Goal: Navigation & Orientation: Find specific page/section

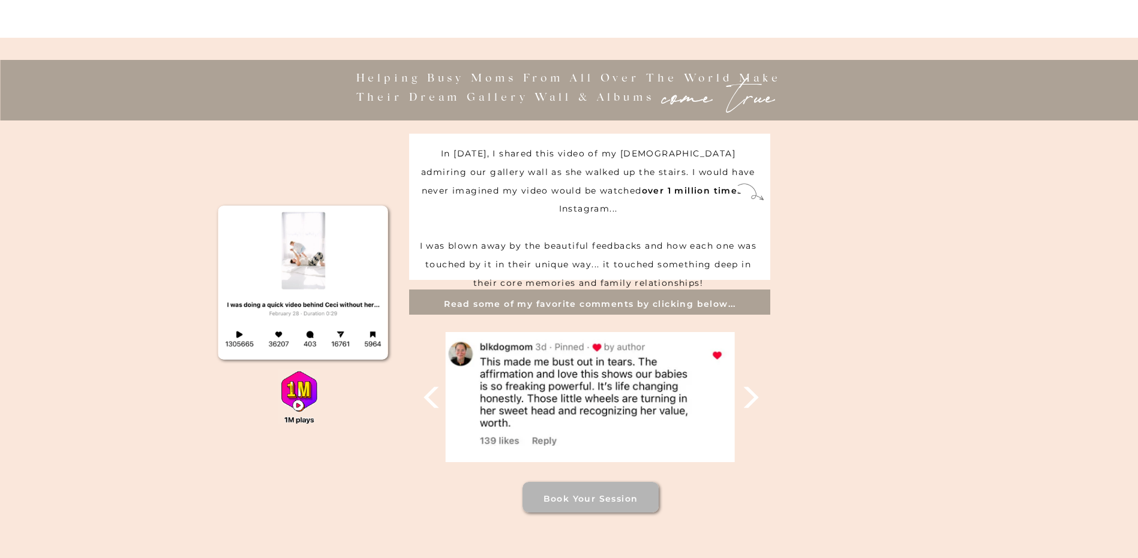
scroll to position [2579, 0]
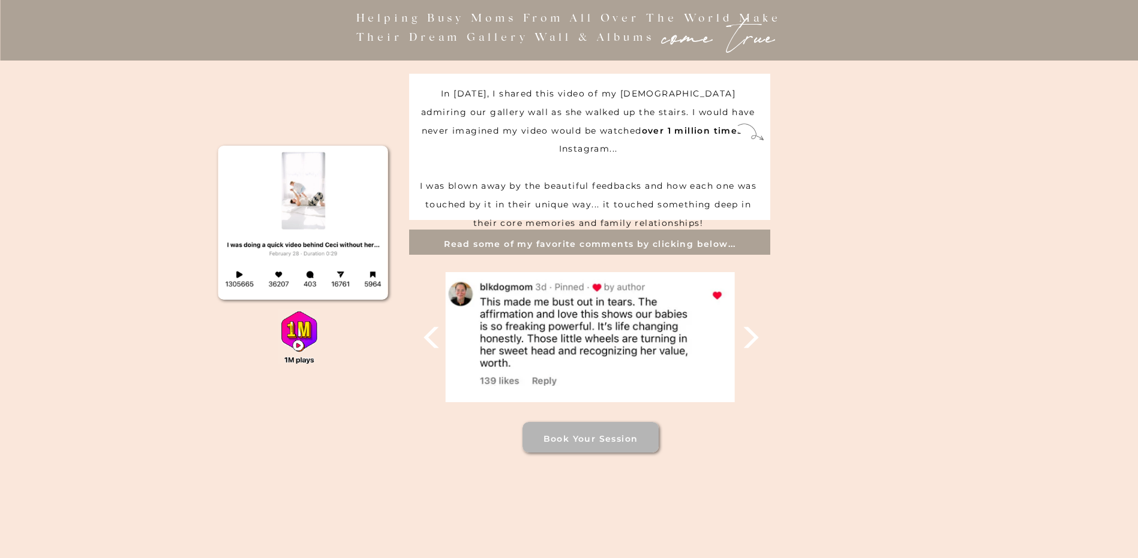
click at [754, 340] on polygon at bounding box center [750, 337] width 15 height 21
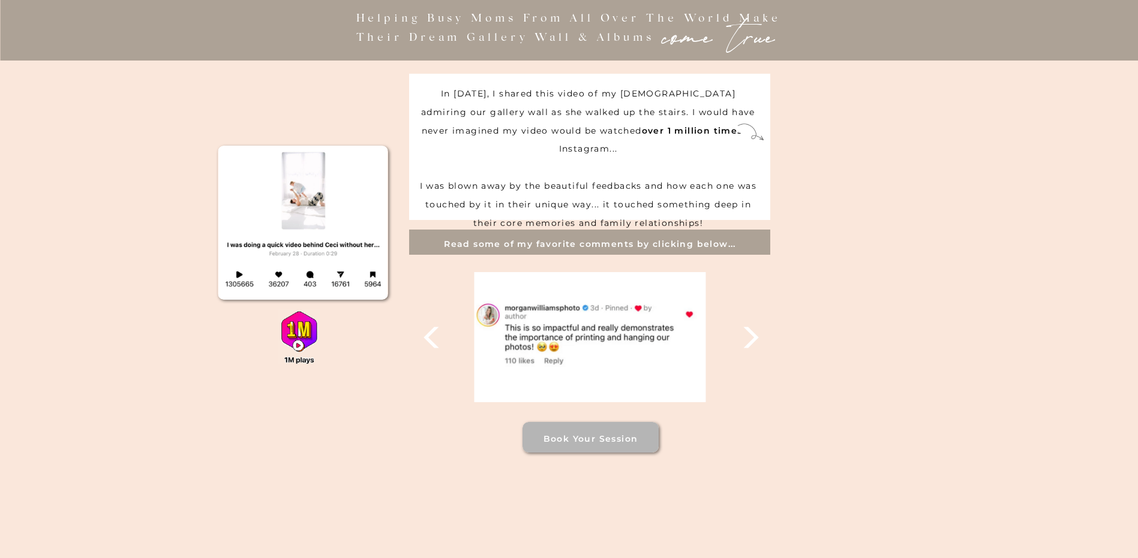
click at [754, 340] on polygon at bounding box center [750, 337] width 15 height 21
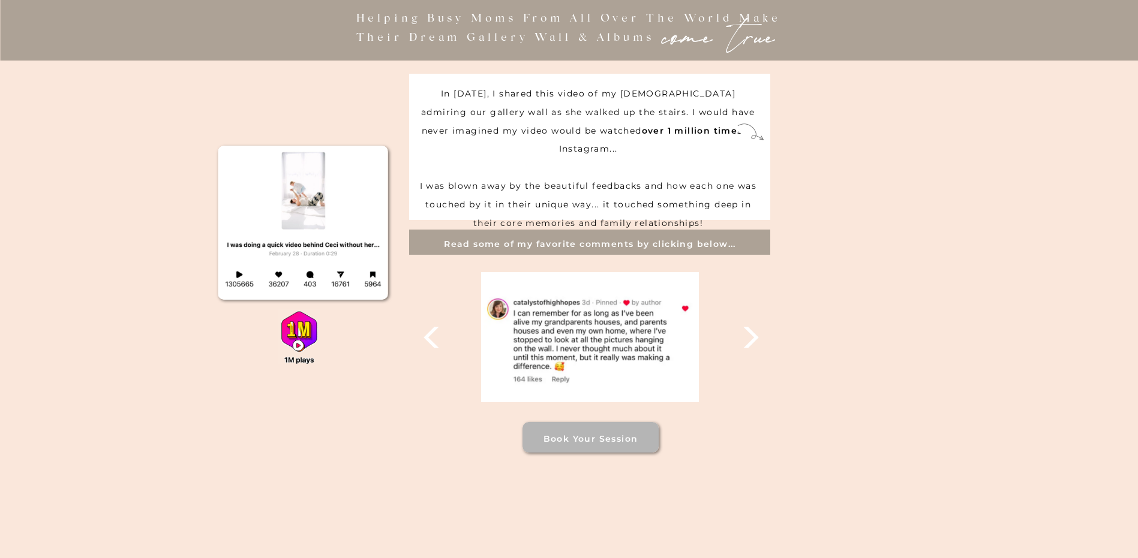
click at [752, 340] on polygon at bounding box center [750, 337] width 15 height 21
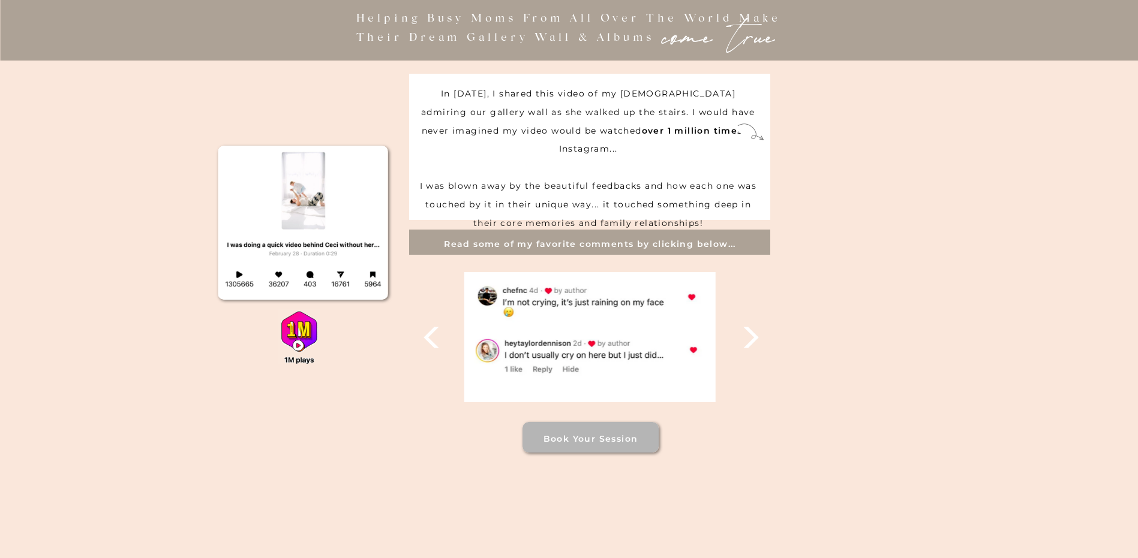
click at [752, 340] on polygon at bounding box center [750, 337] width 15 height 21
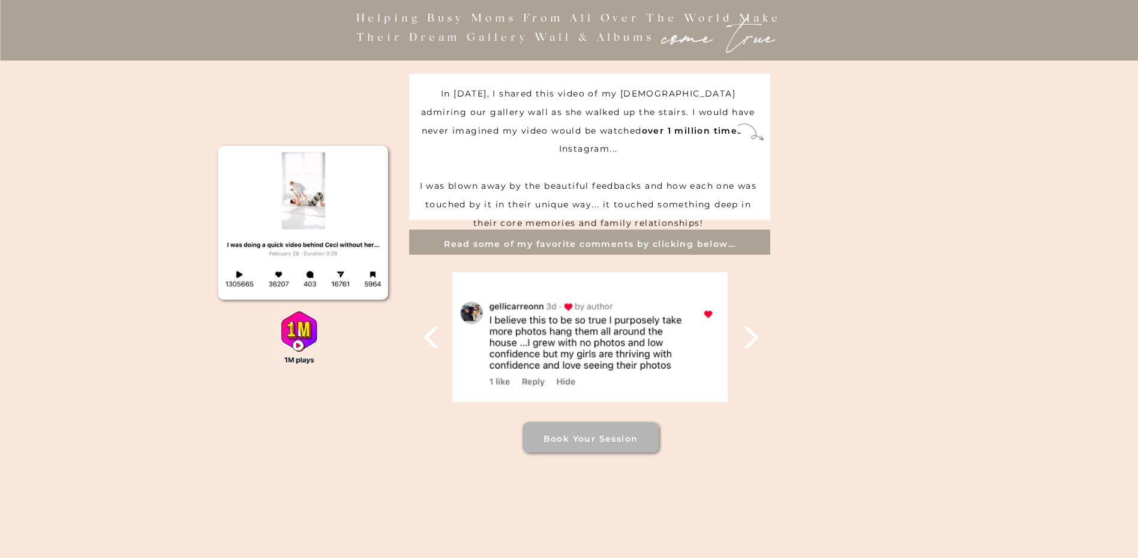
click at [752, 340] on polygon at bounding box center [750, 337] width 15 height 21
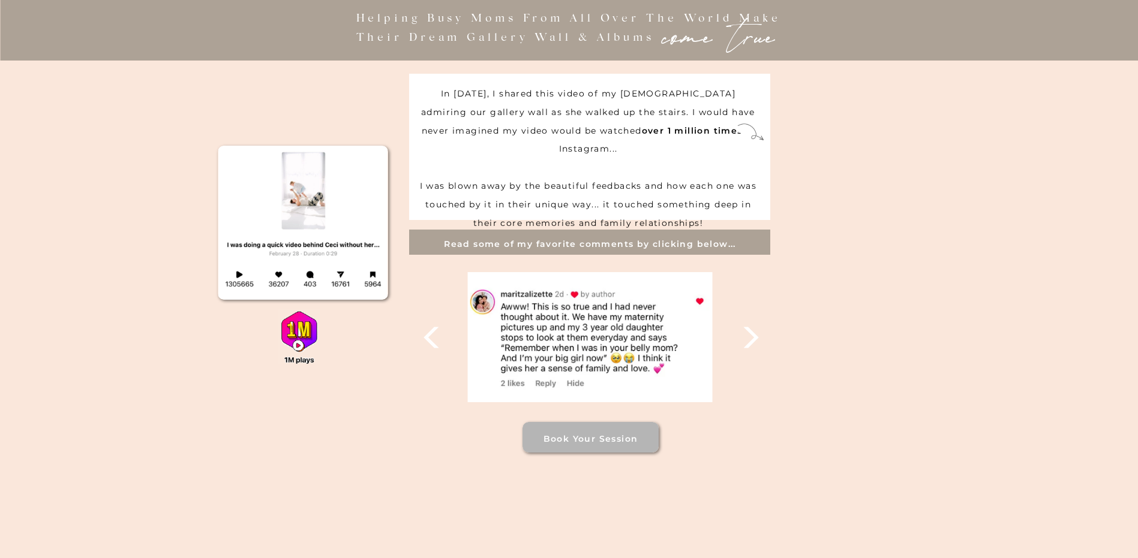
click at [752, 340] on polygon at bounding box center [750, 337] width 15 height 21
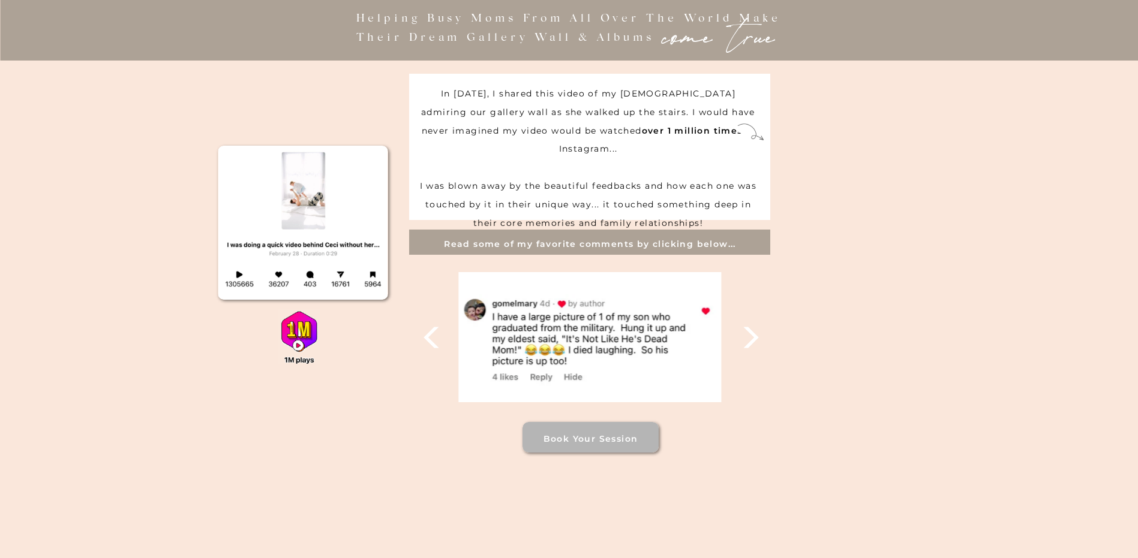
click at [752, 340] on polygon at bounding box center [750, 337] width 15 height 21
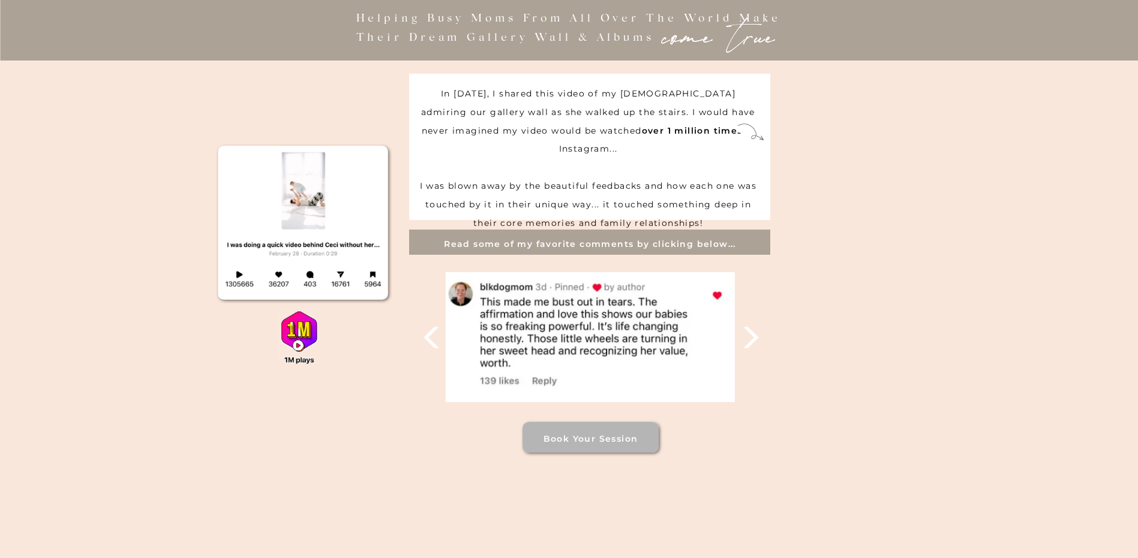
click at [752, 340] on polygon at bounding box center [750, 337] width 15 height 21
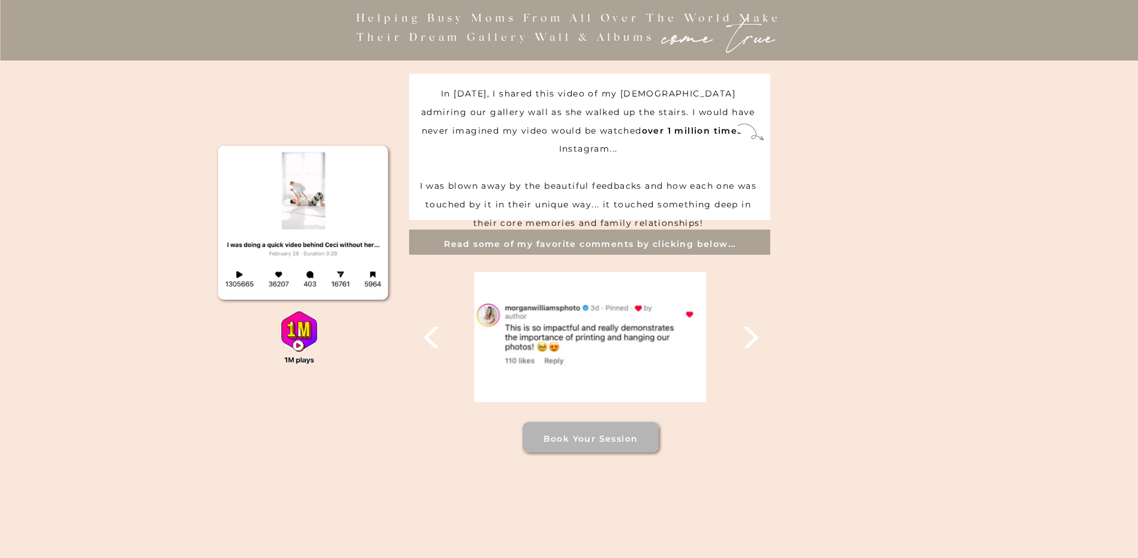
click at [752, 340] on polygon at bounding box center [750, 337] width 15 height 21
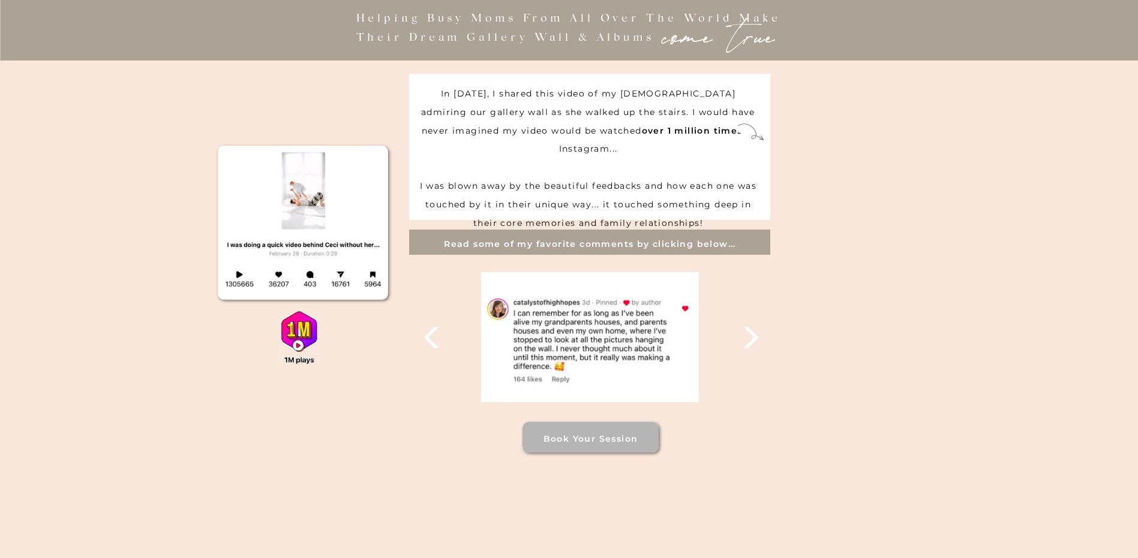
click at [752, 340] on polygon at bounding box center [750, 337] width 15 height 21
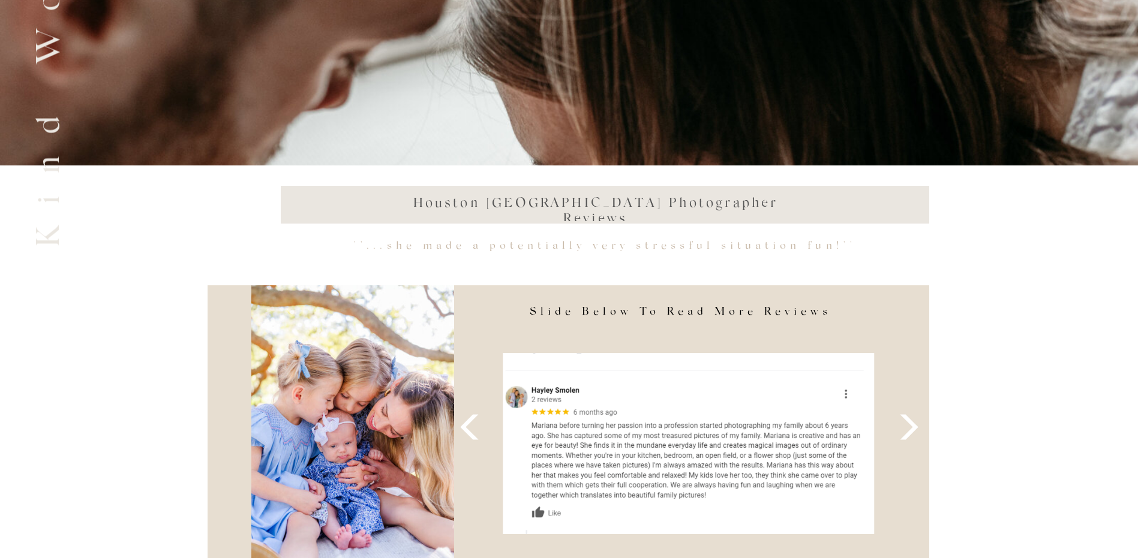
scroll to position [4379, 0]
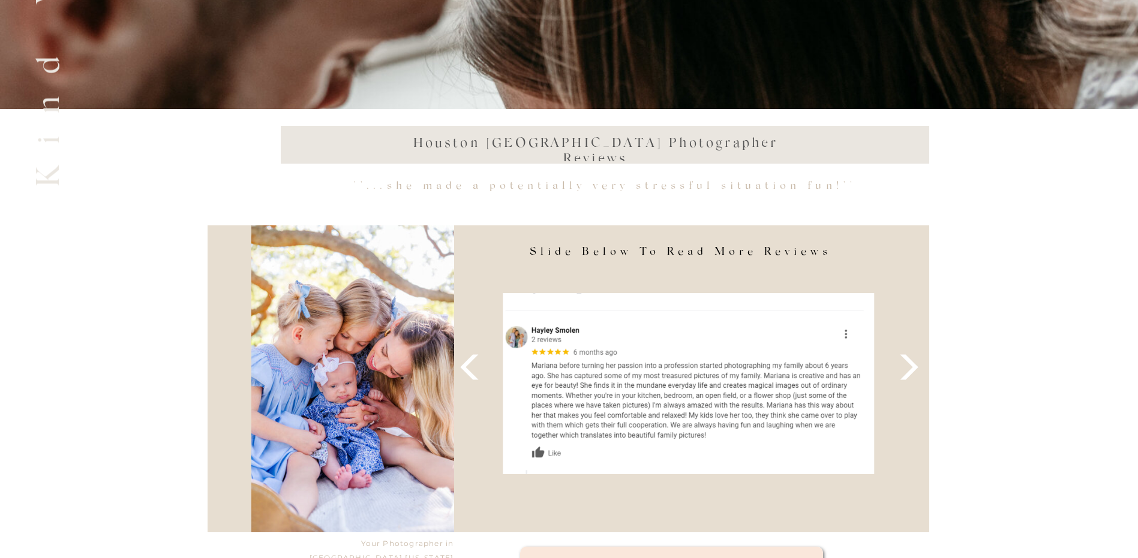
click at [906, 371] on icon at bounding box center [909, 367] width 33 height 33
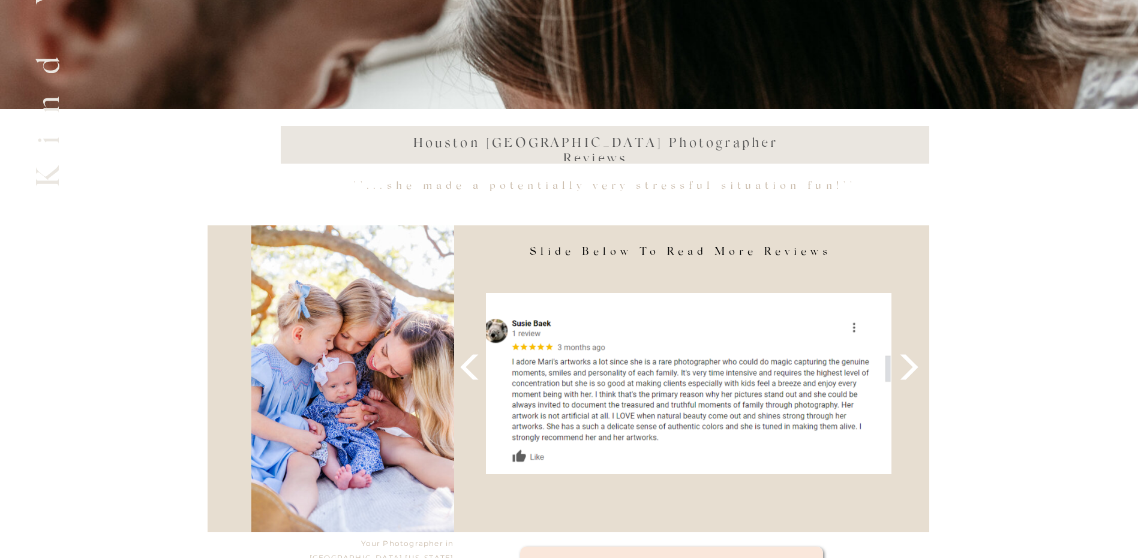
click at [906, 371] on icon at bounding box center [909, 367] width 33 height 33
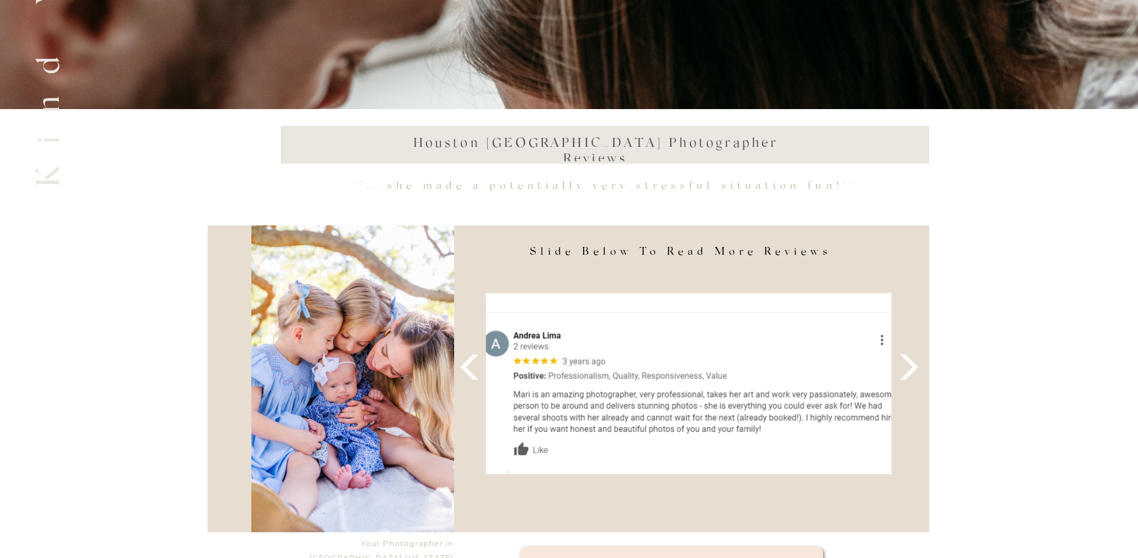
click at [906, 371] on icon at bounding box center [909, 367] width 33 height 33
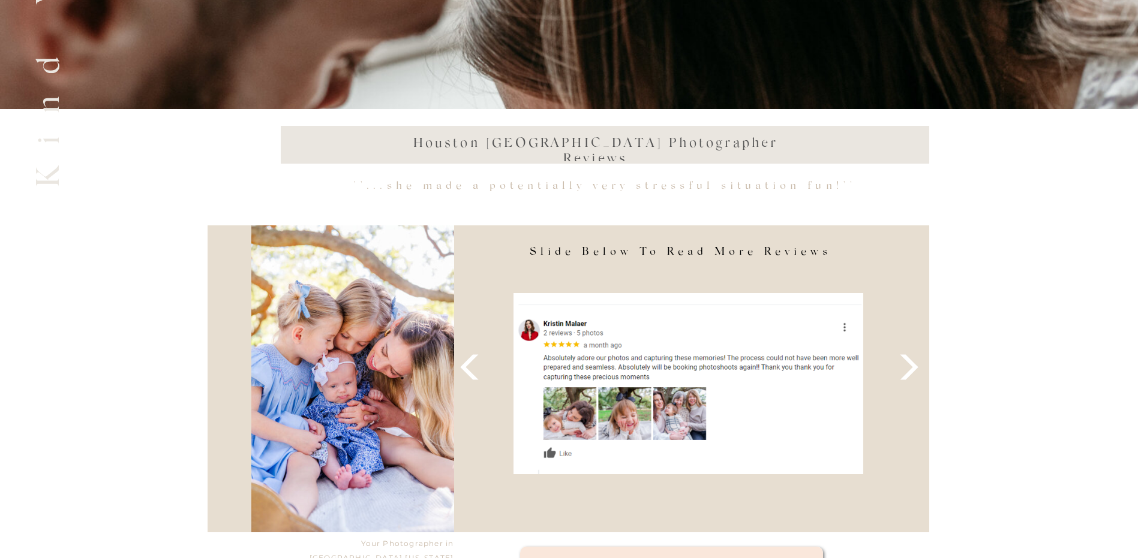
click at [906, 371] on icon at bounding box center [909, 367] width 33 height 33
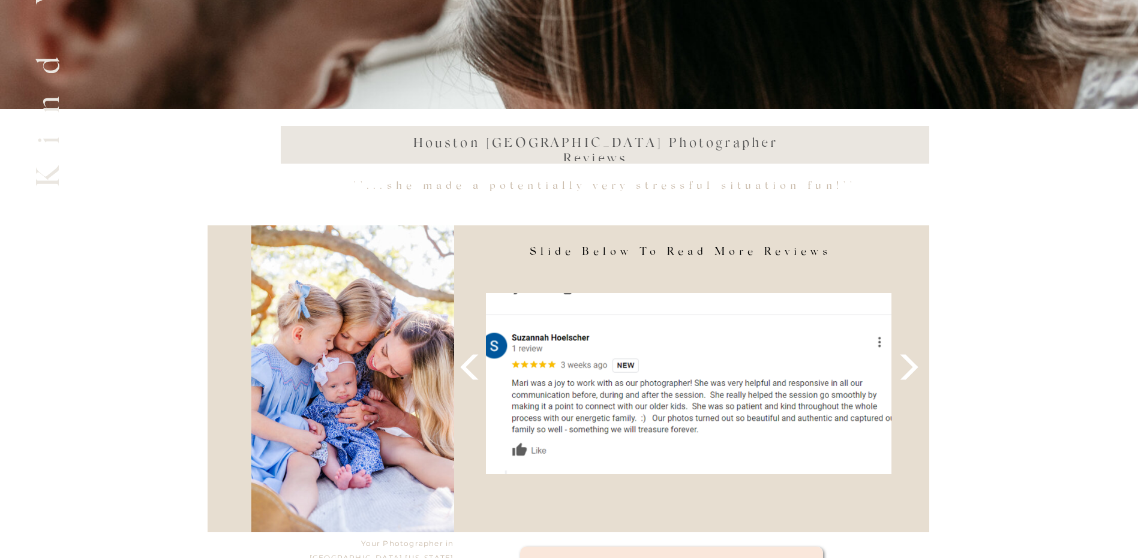
click at [906, 371] on icon at bounding box center [909, 367] width 33 height 33
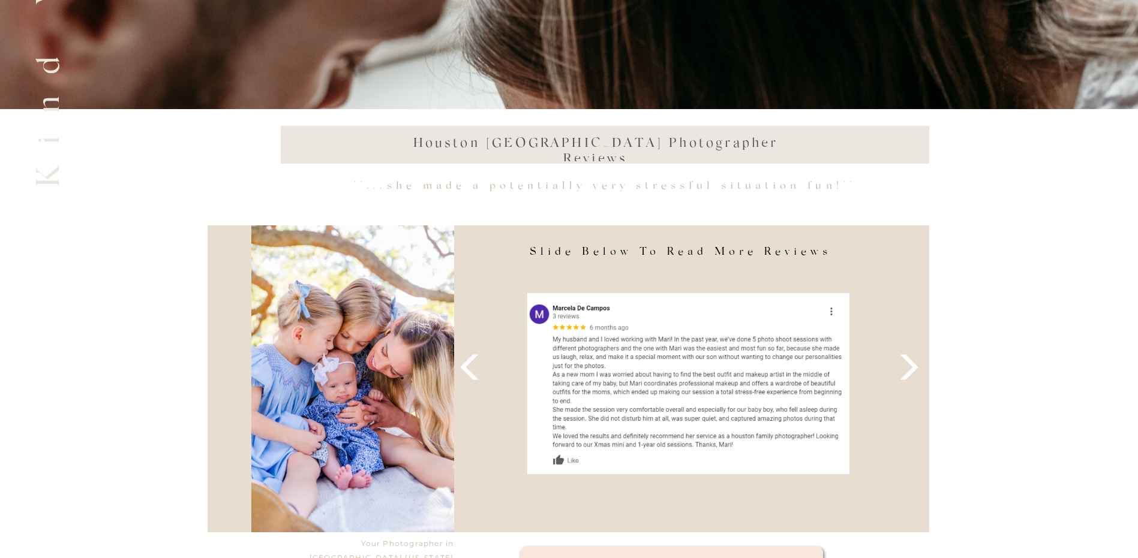
click at [906, 371] on icon at bounding box center [909, 367] width 33 height 33
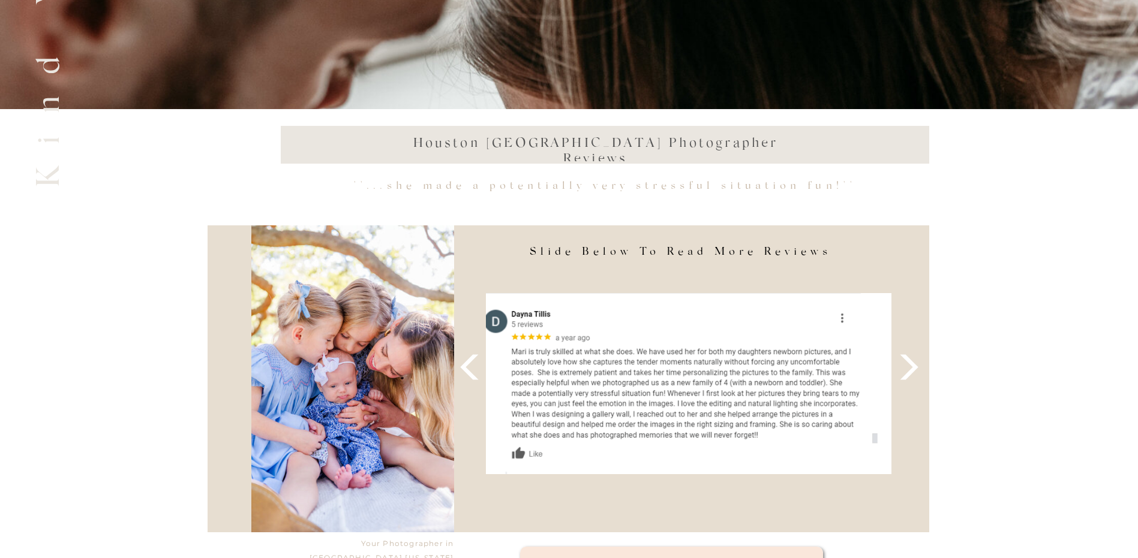
click at [908, 369] on icon at bounding box center [909, 367] width 33 height 33
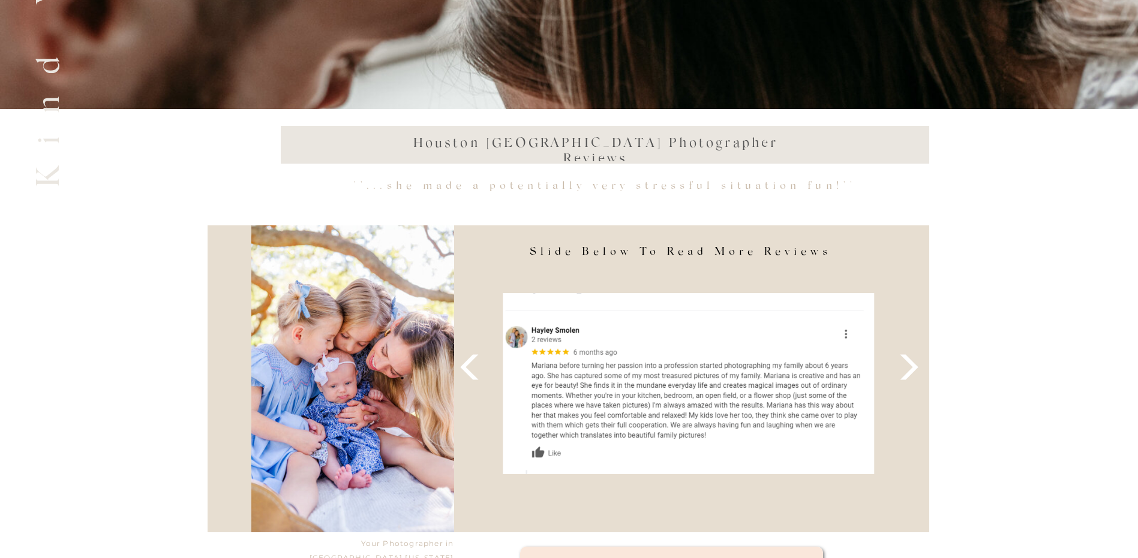
click at [908, 369] on icon at bounding box center [909, 367] width 33 height 33
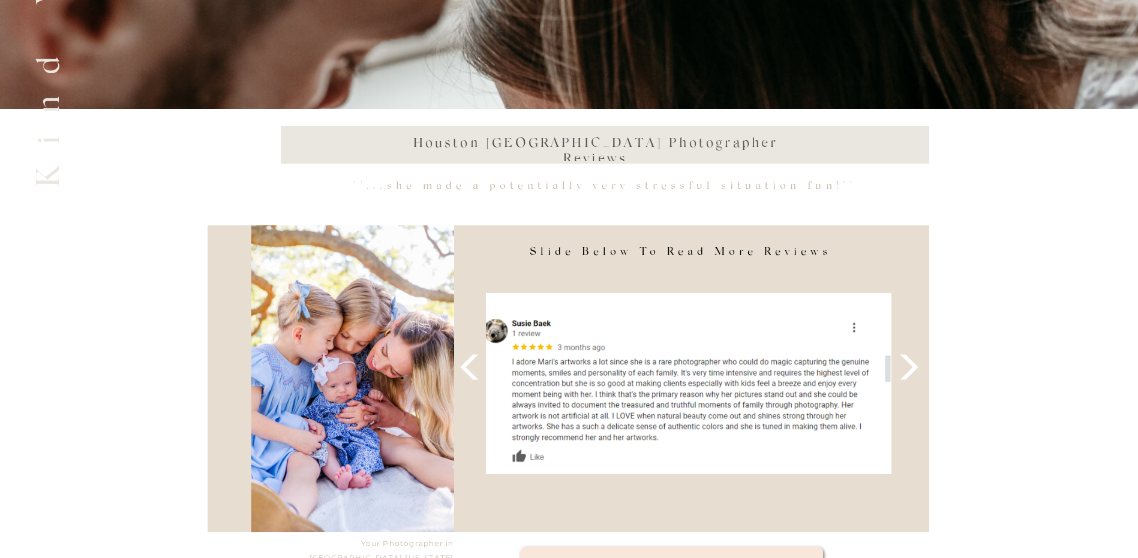
click at [908, 369] on icon at bounding box center [909, 367] width 33 height 33
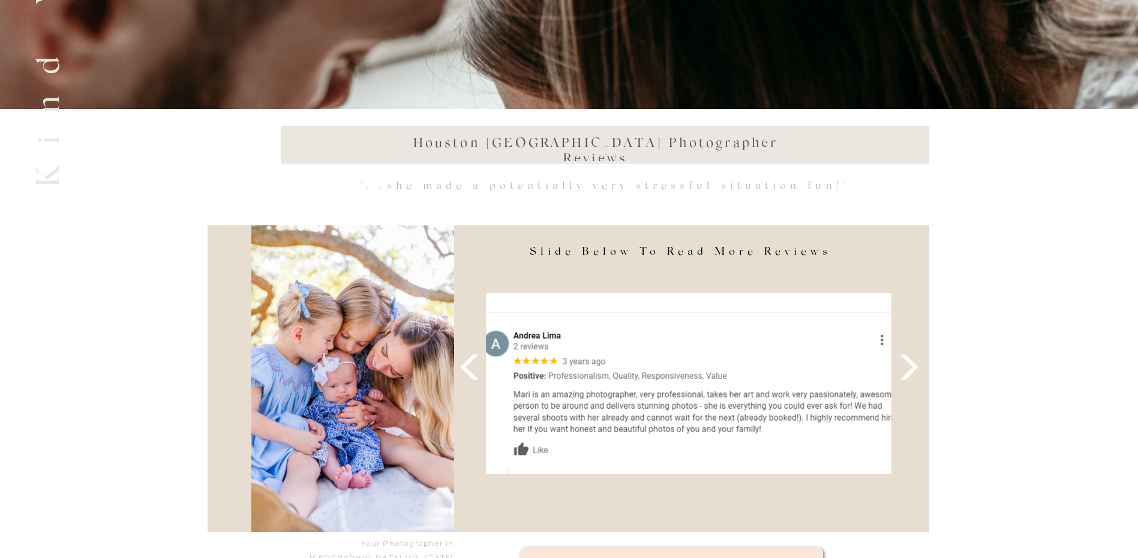
click at [908, 369] on icon at bounding box center [909, 367] width 33 height 33
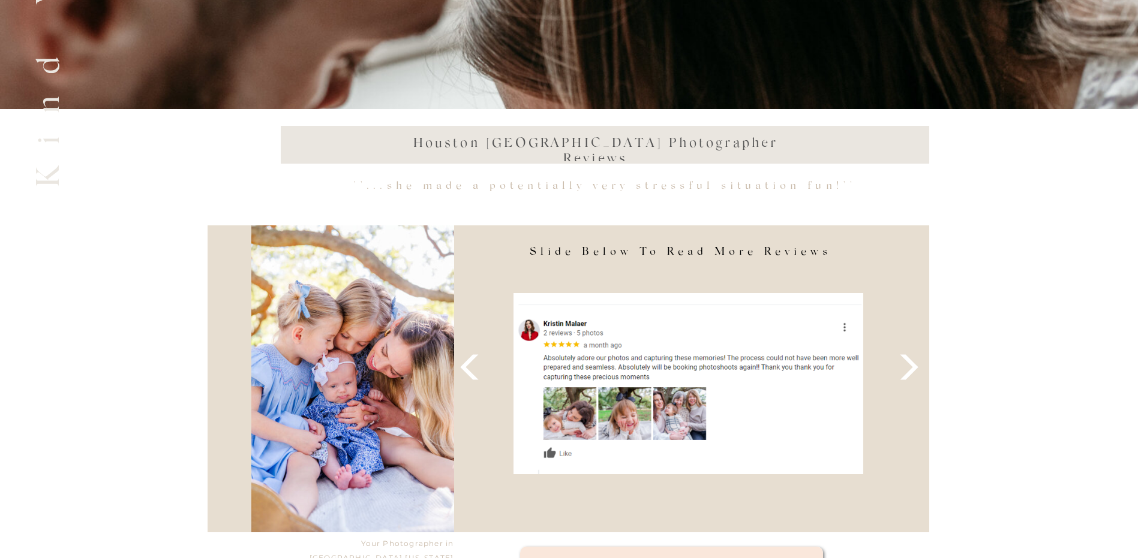
click at [908, 369] on icon at bounding box center [909, 367] width 33 height 33
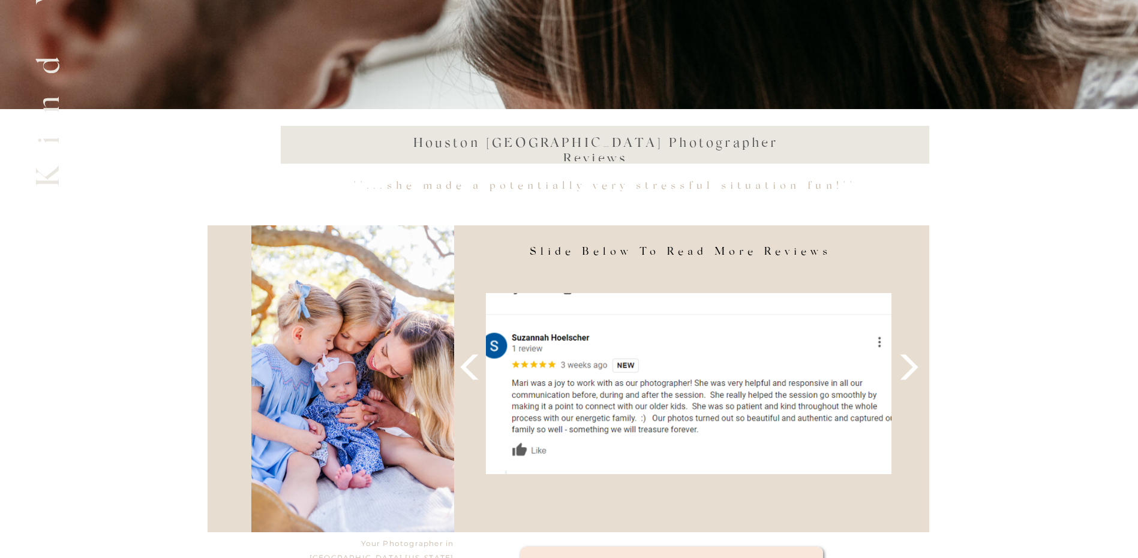
click at [908, 369] on icon at bounding box center [909, 367] width 33 height 33
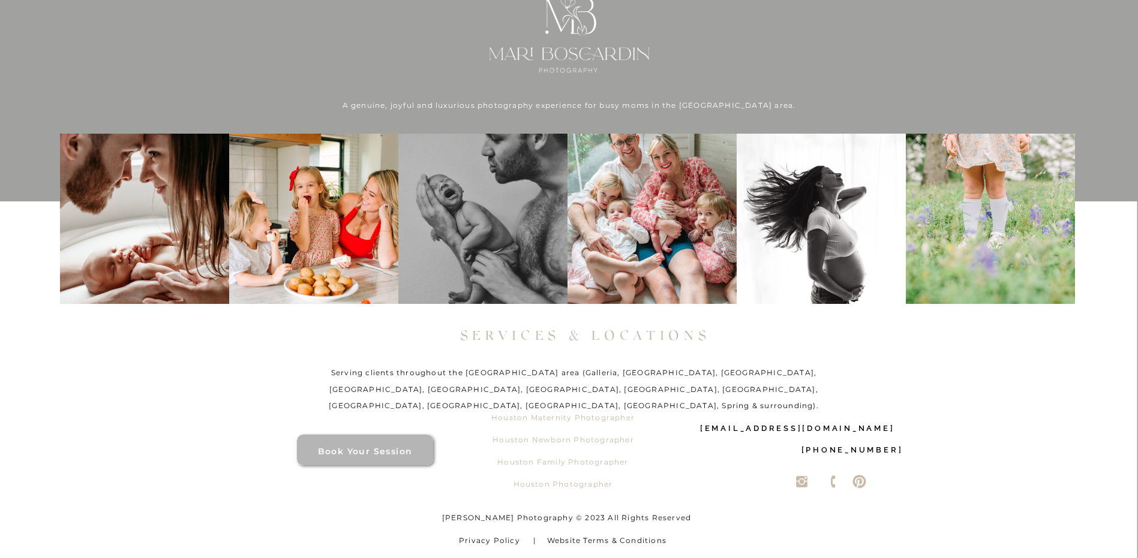
scroll to position [8509, 0]
click at [563, 437] on p "Houston Newborn Photographer" at bounding box center [563, 442] width 147 height 22
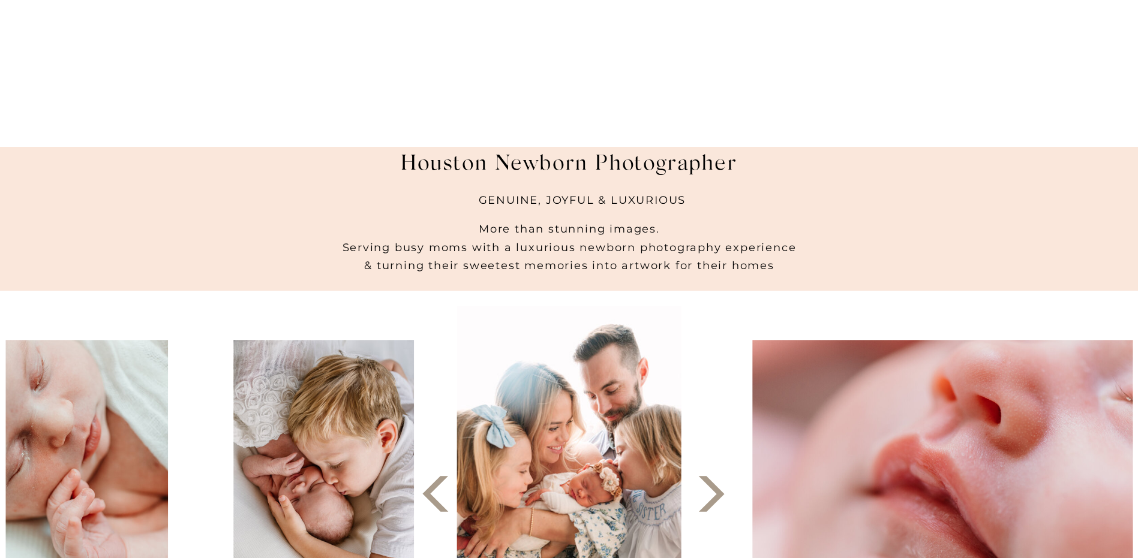
scroll to position [240, 0]
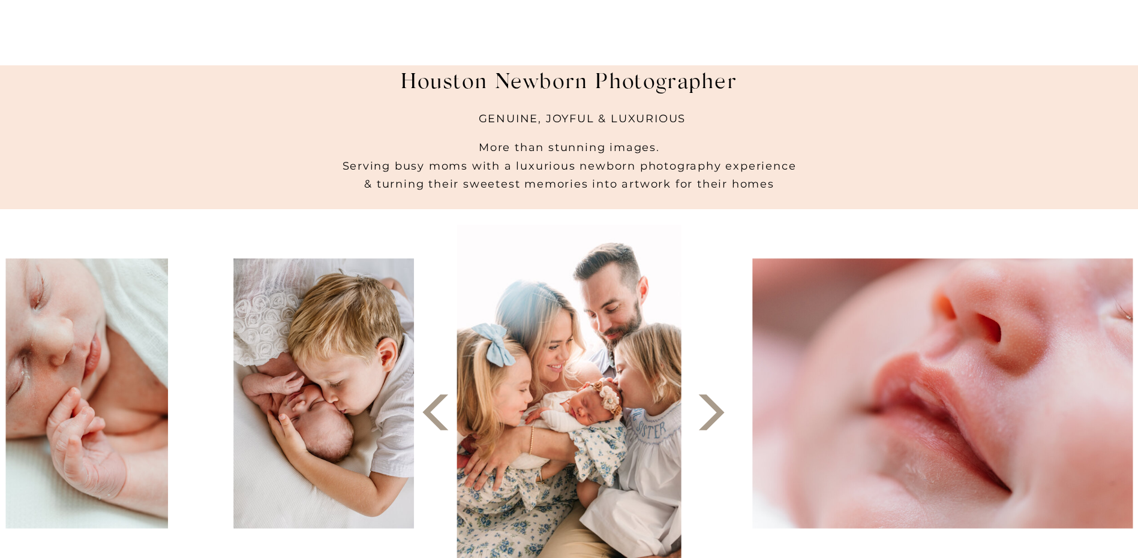
click at [720, 416] on polygon at bounding box center [711, 413] width 26 height 36
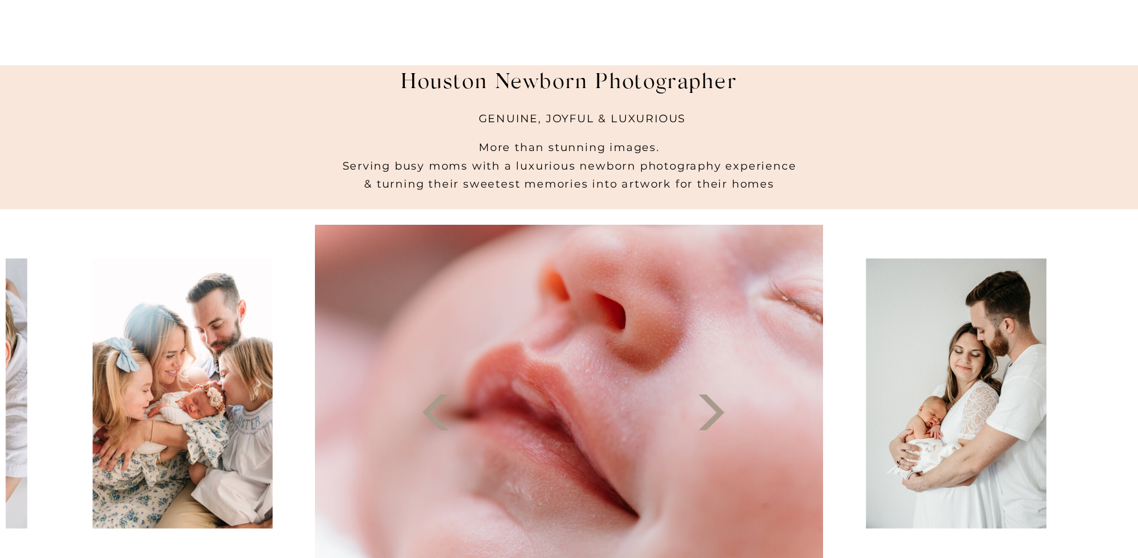
click at [720, 416] on polygon at bounding box center [711, 413] width 26 height 36
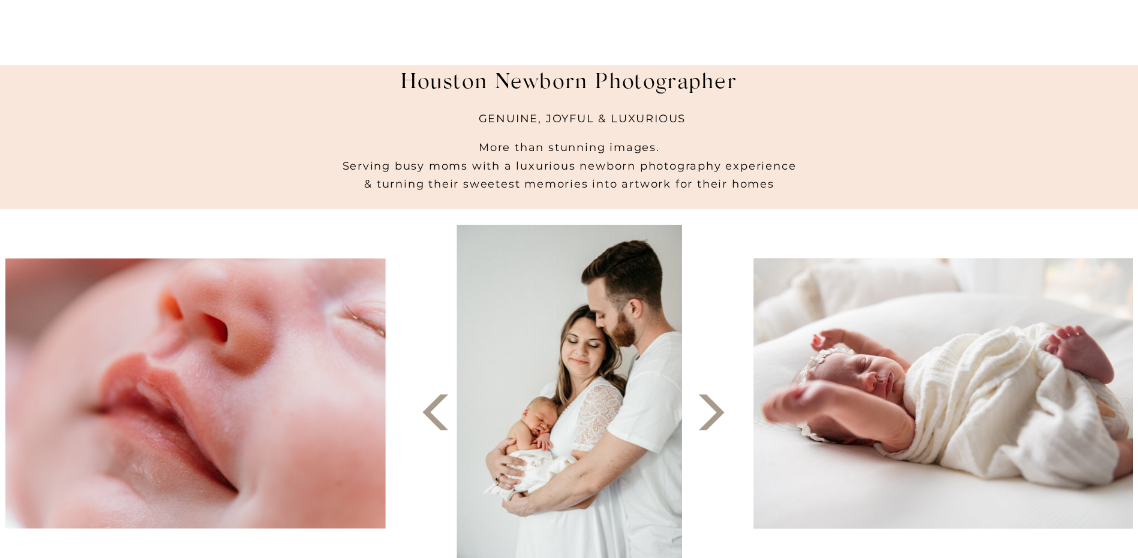
click at [720, 416] on polygon at bounding box center [711, 413] width 26 height 36
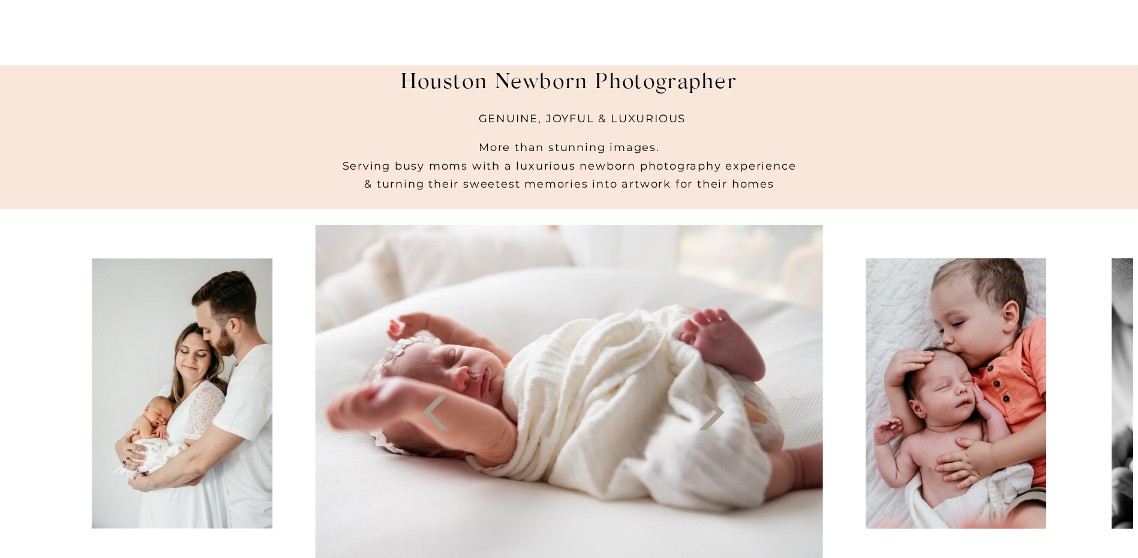
click at [720, 416] on polygon at bounding box center [711, 413] width 26 height 36
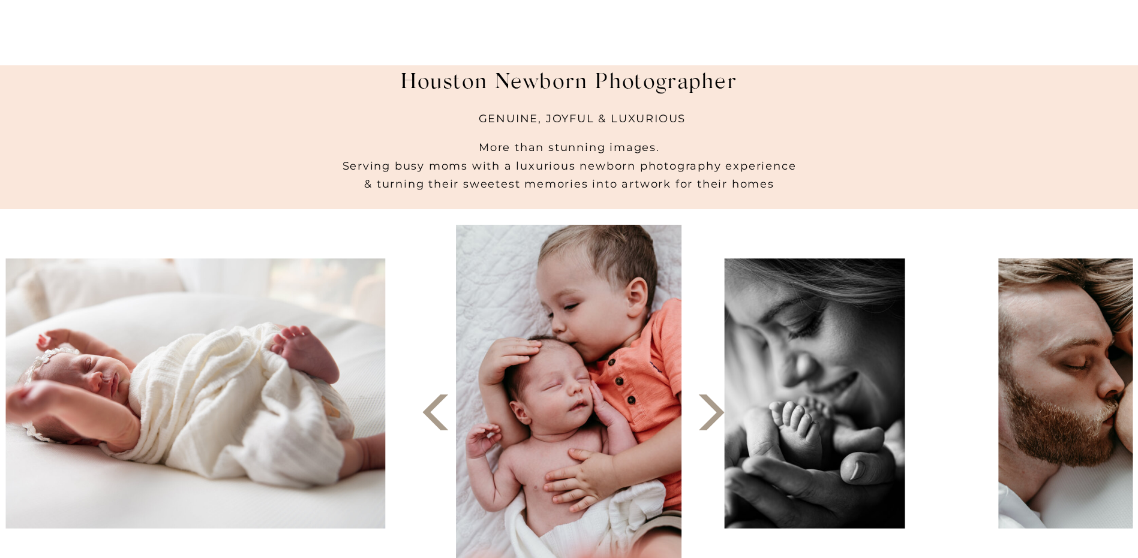
click at [720, 416] on polygon at bounding box center [711, 413] width 26 height 36
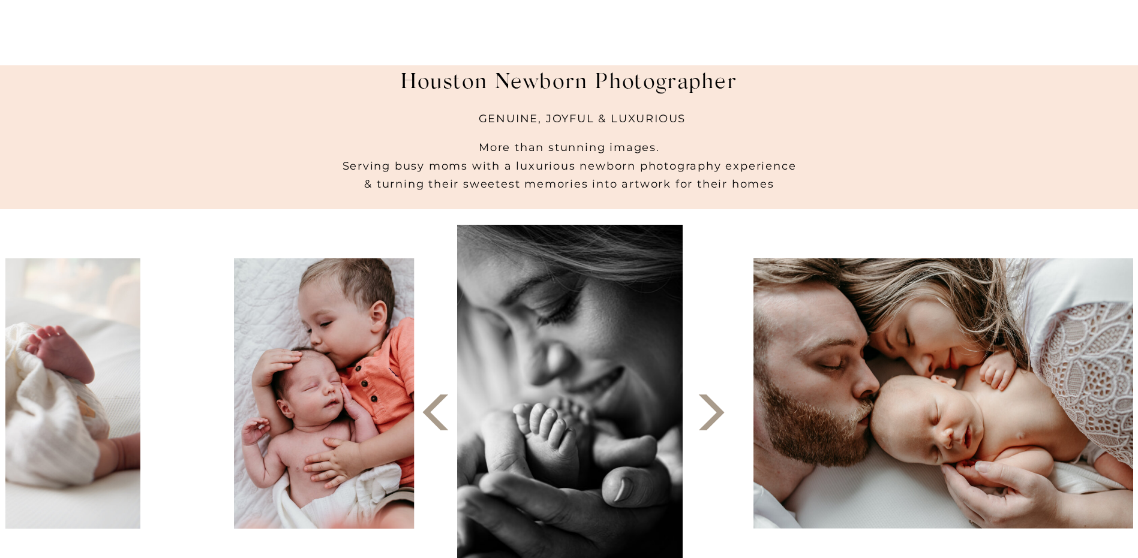
click at [720, 416] on polygon at bounding box center [711, 413] width 26 height 36
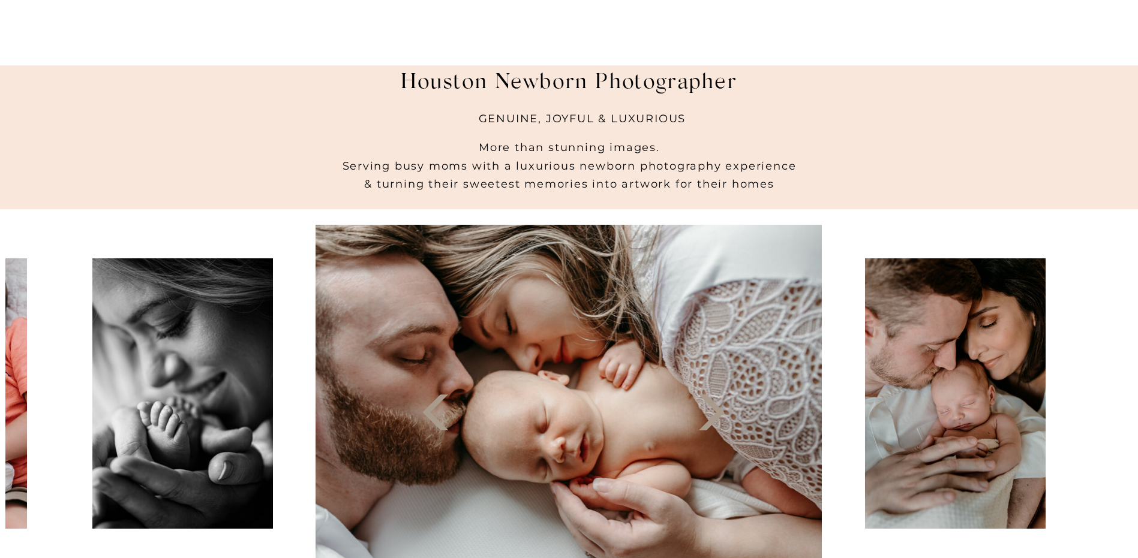
click at [720, 416] on polygon at bounding box center [711, 413] width 26 height 36
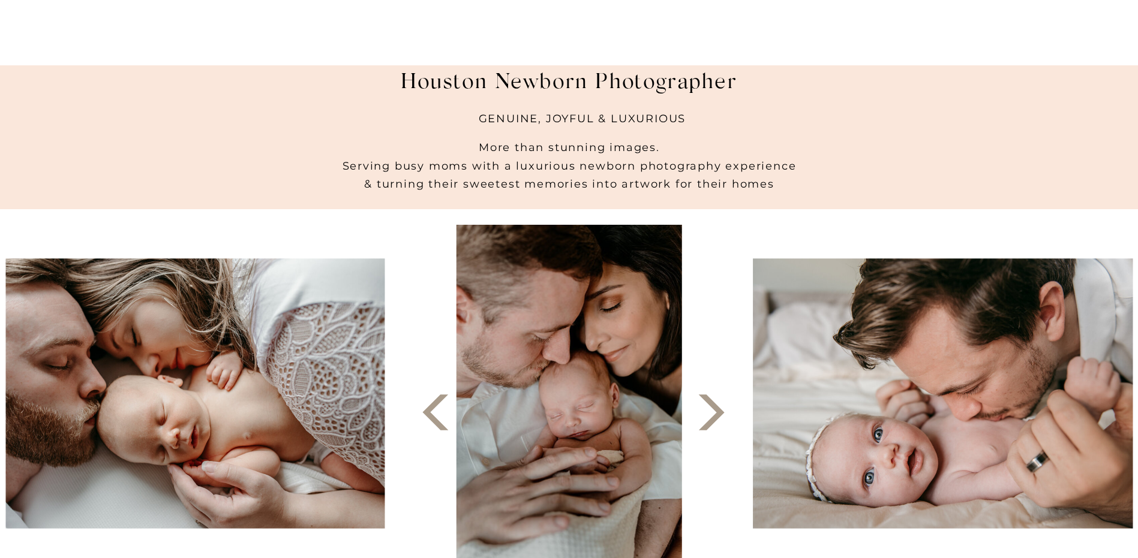
click at [717, 415] on polygon at bounding box center [711, 413] width 26 height 36
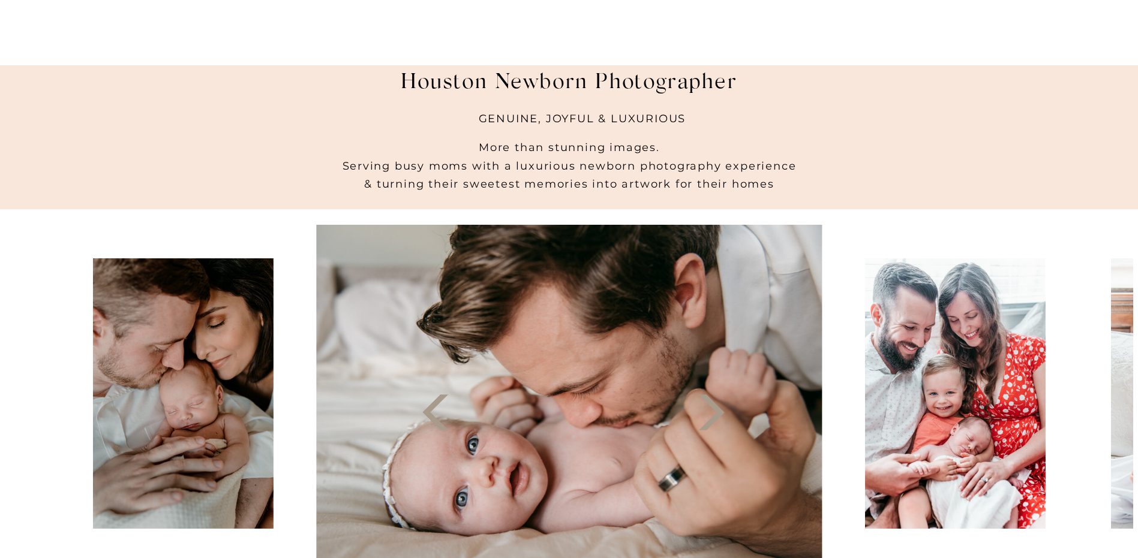
click at [717, 415] on polygon at bounding box center [711, 413] width 26 height 36
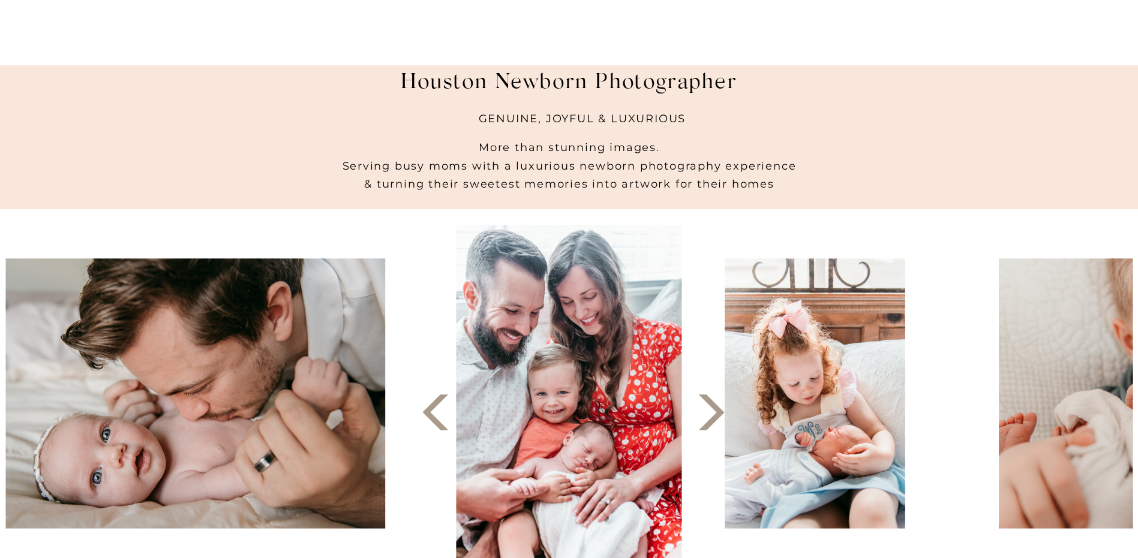
click at [717, 415] on polygon at bounding box center [711, 413] width 26 height 36
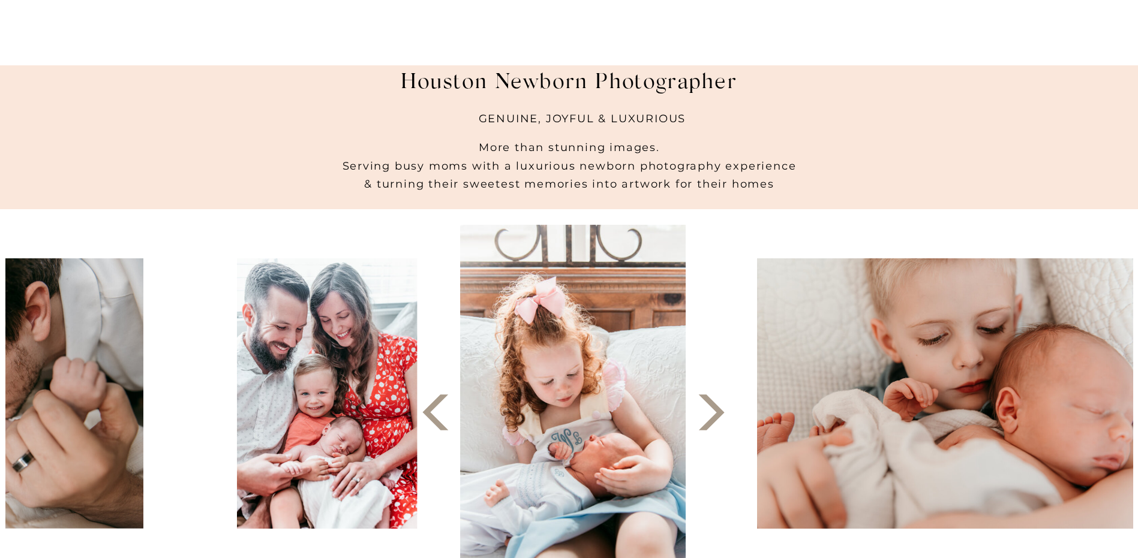
click at [717, 415] on polygon at bounding box center [711, 413] width 26 height 36
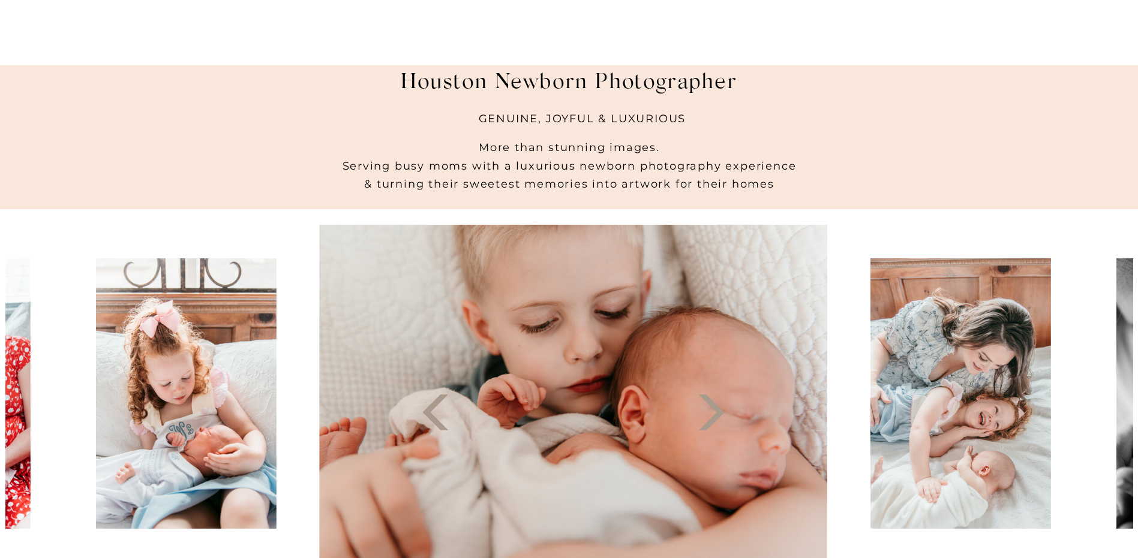
click at [717, 415] on polygon at bounding box center [711, 413] width 26 height 36
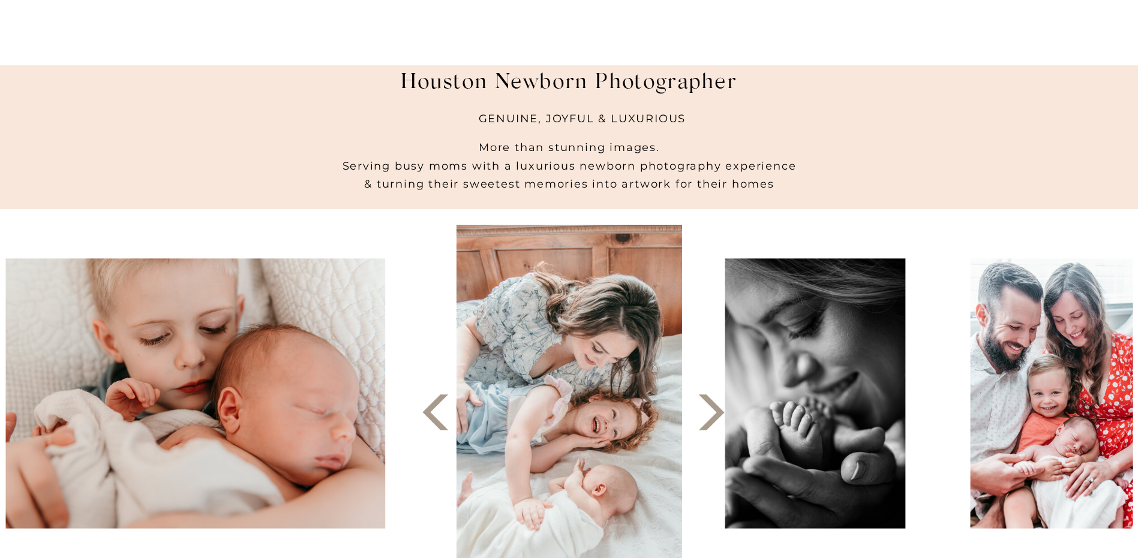
click at [717, 415] on polygon at bounding box center [711, 413] width 26 height 36
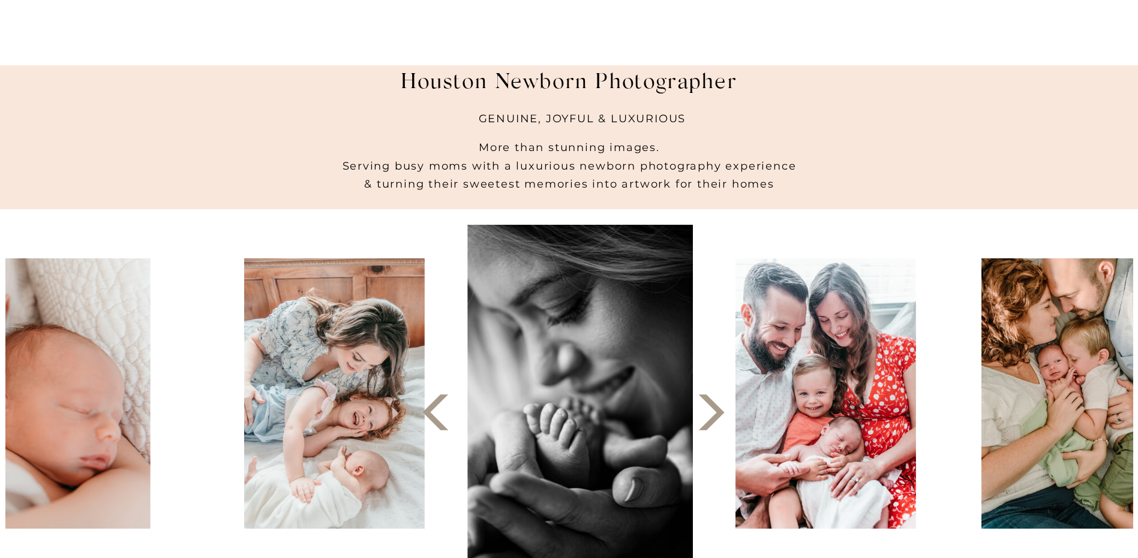
click at [717, 415] on polygon at bounding box center [711, 413] width 26 height 36
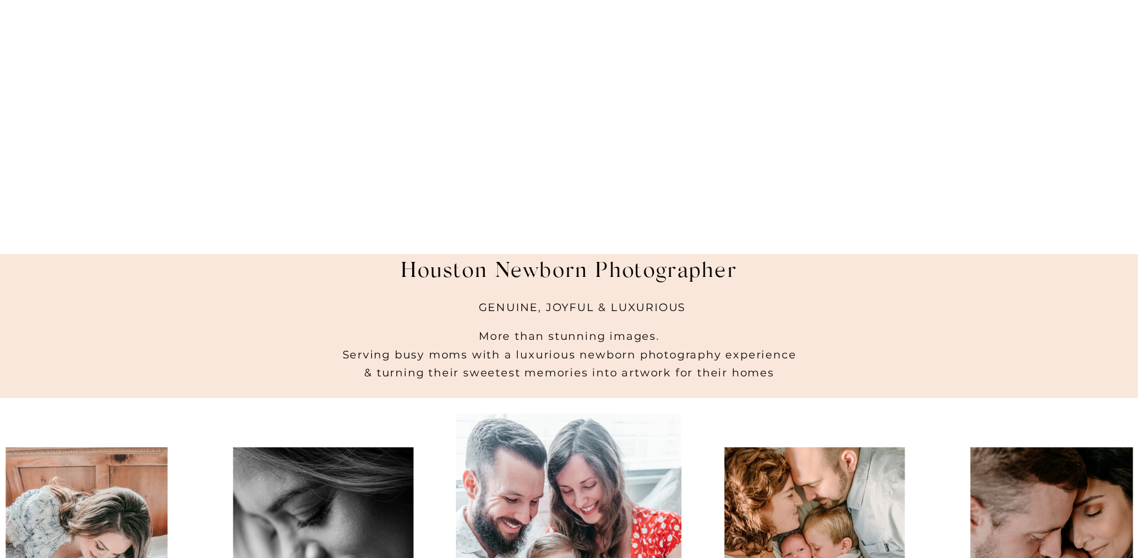
scroll to position [0, 0]
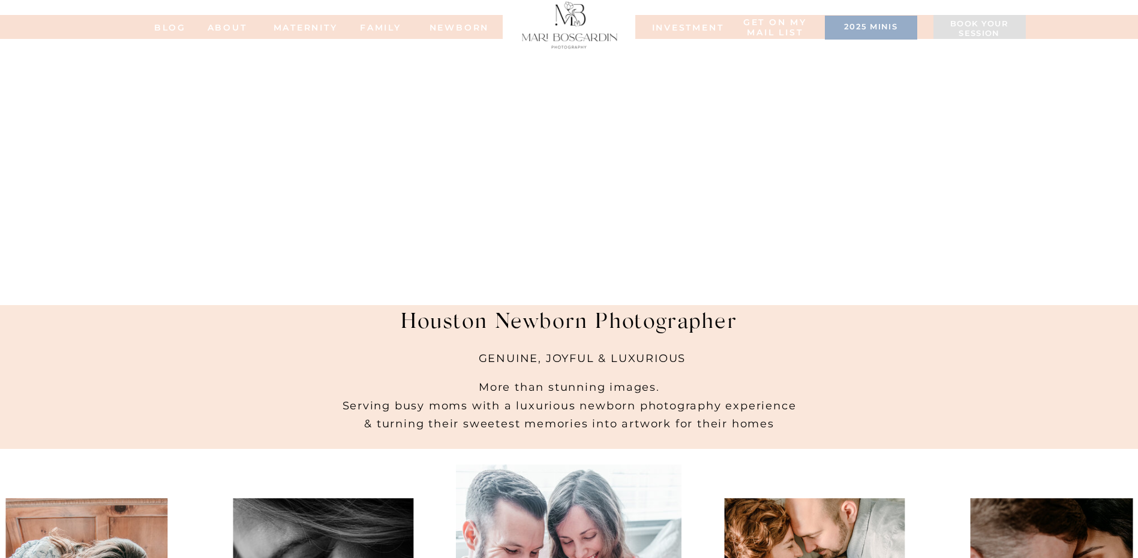
click at [296, 27] on nav "MATERNITY" at bounding box center [298, 27] width 48 height 8
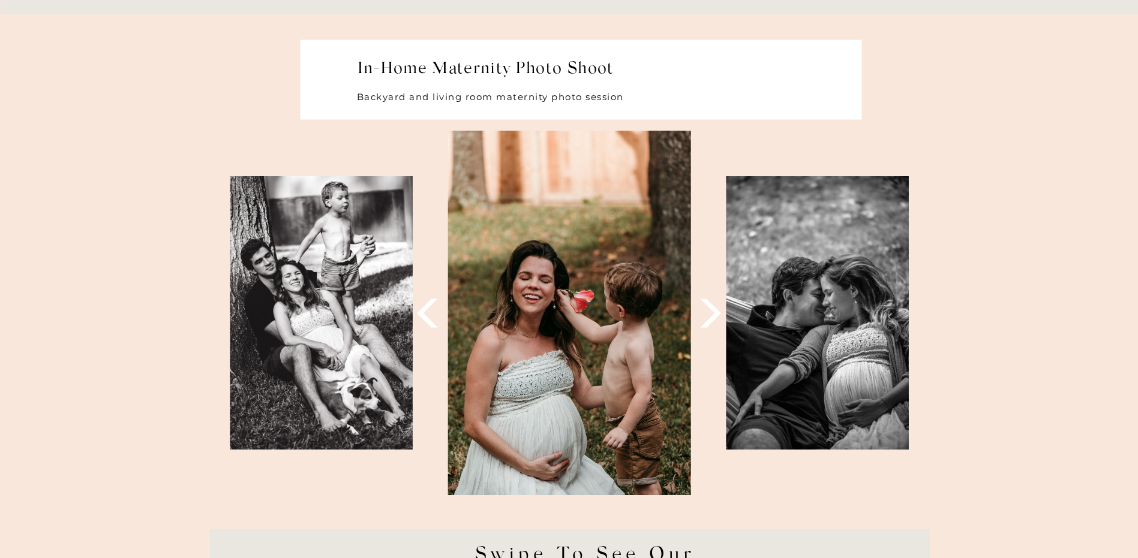
scroll to position [4979, 0]
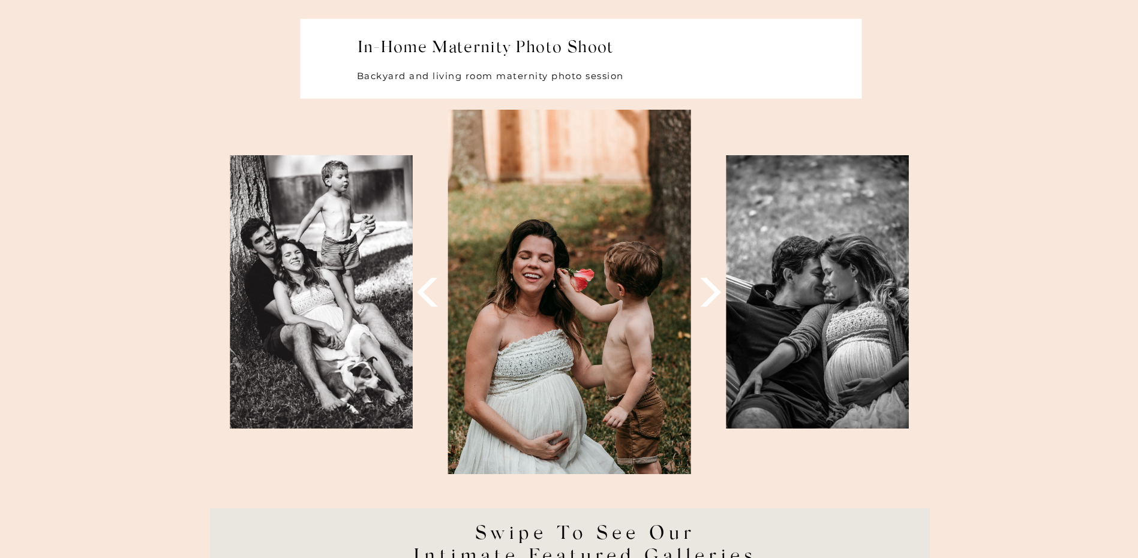
click at [707, 298] on icon at bounding box center [711, 293] width 38 height 38
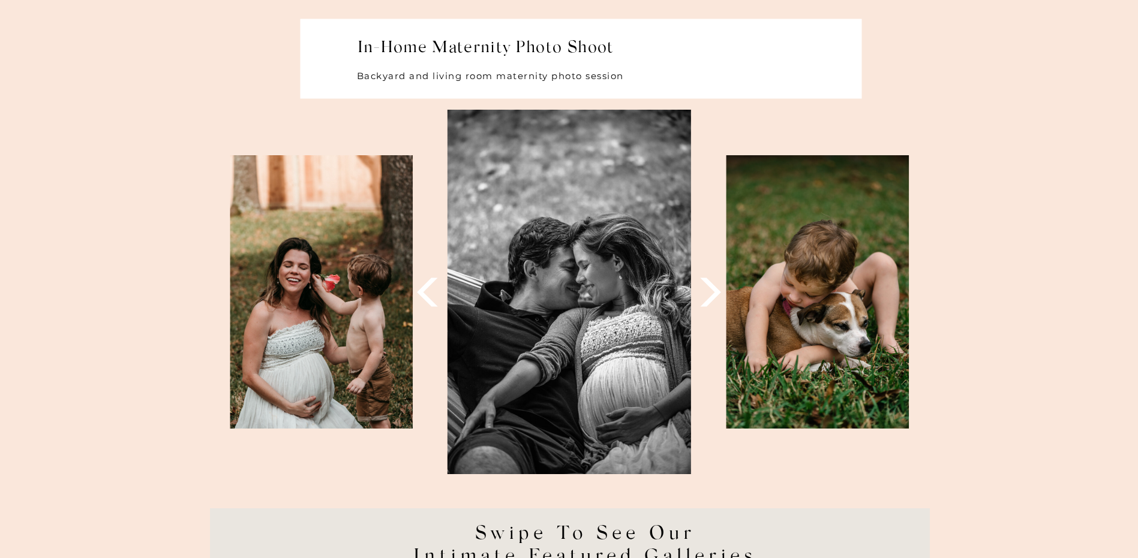
click at [707, 298] on icon at bounding box center [711, 293] width 38 height 38
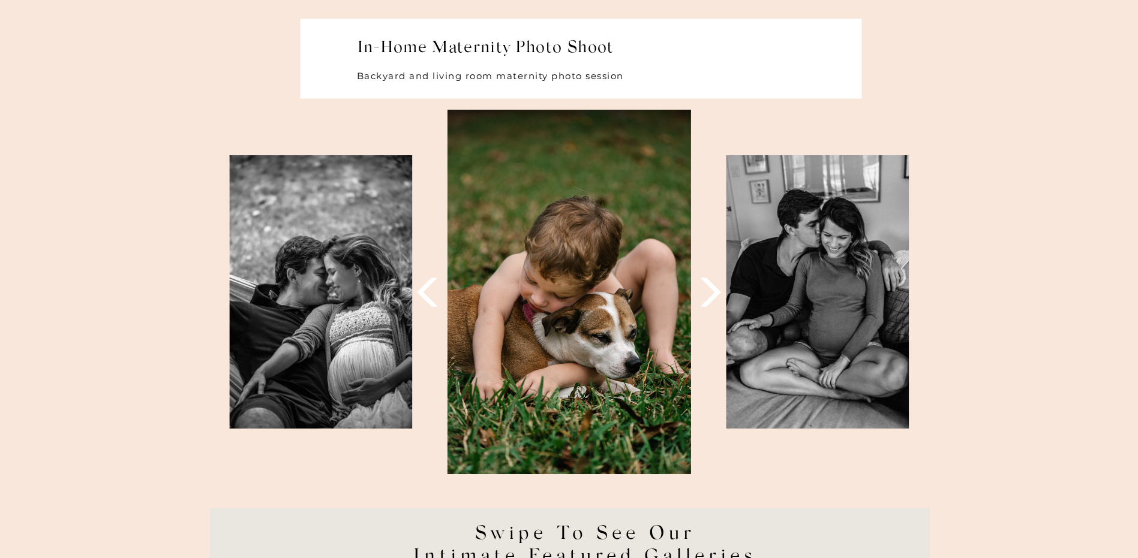
click at [707, 298] on icon at bounding box center [711, 293] width 38 height 38
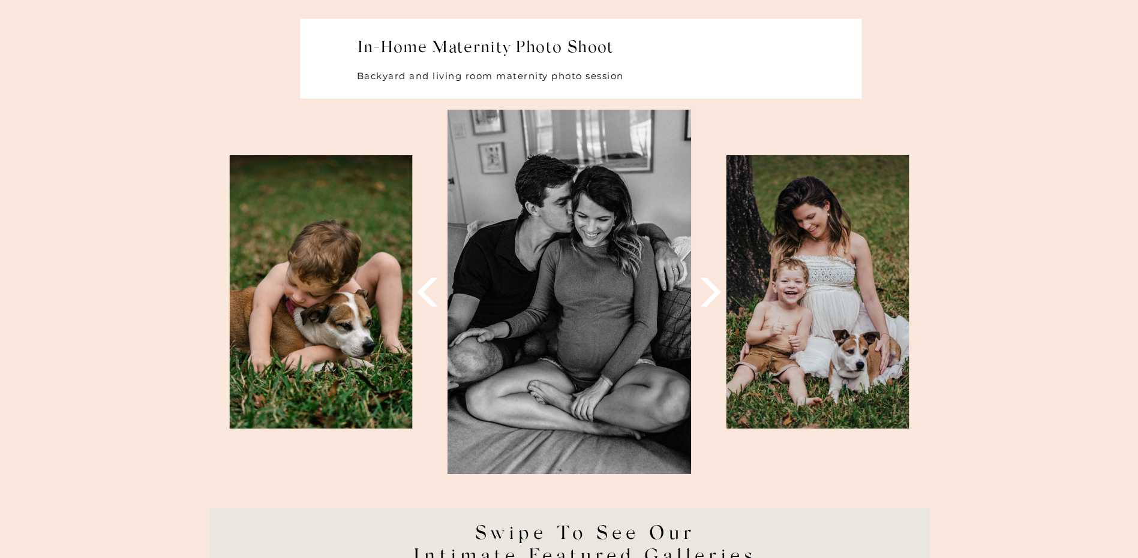
click at [707, 298] on icon at bounding box center [711, 293] width 38 height 38
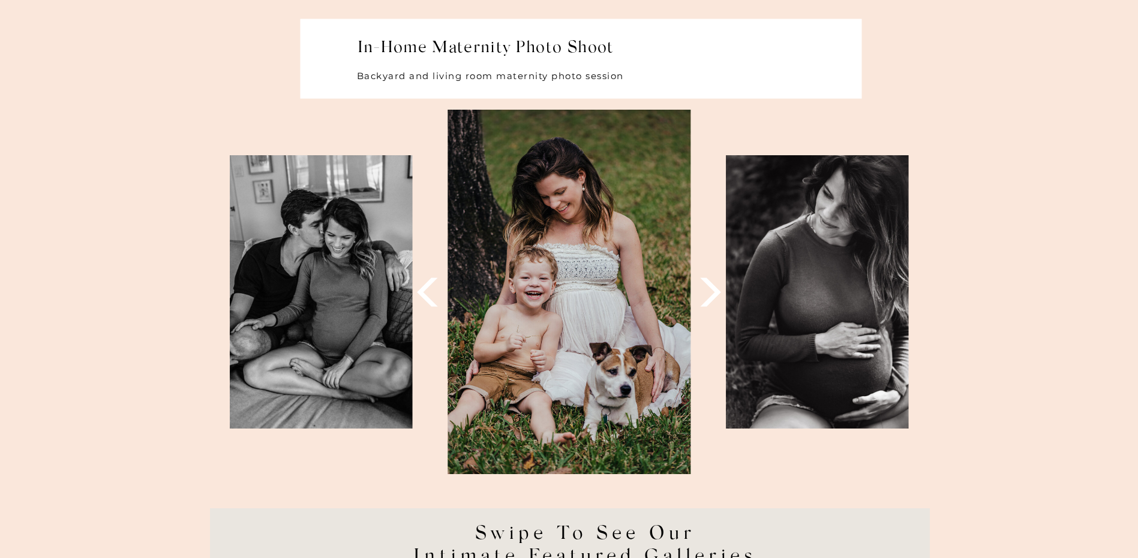
click at [707, 298] on icon at bounding box center [711, 293] width 38 height 38
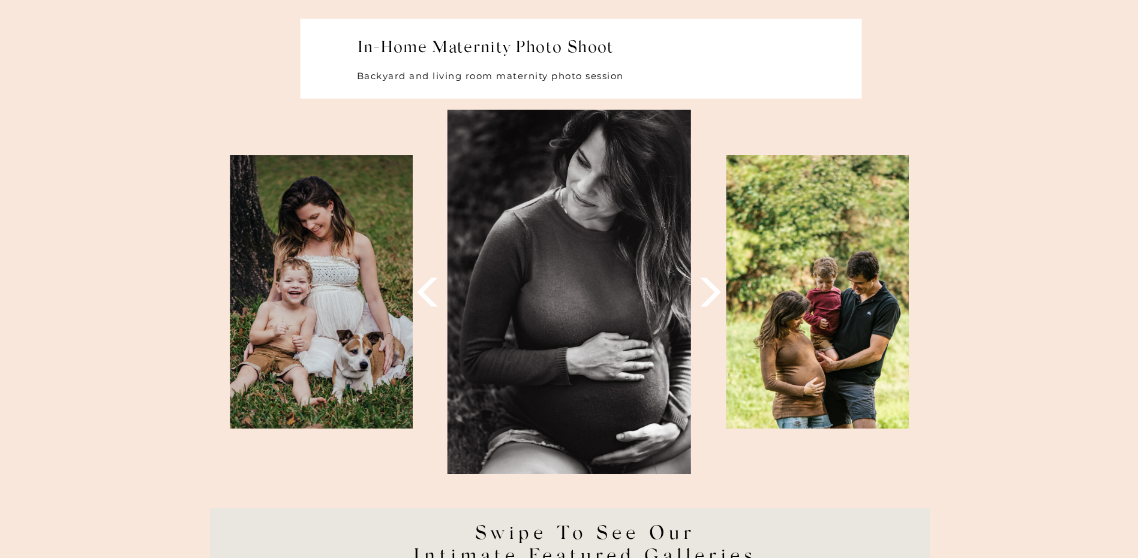
click at [707, 298] on icon at bounding box center [711, 293] width 38 height 38
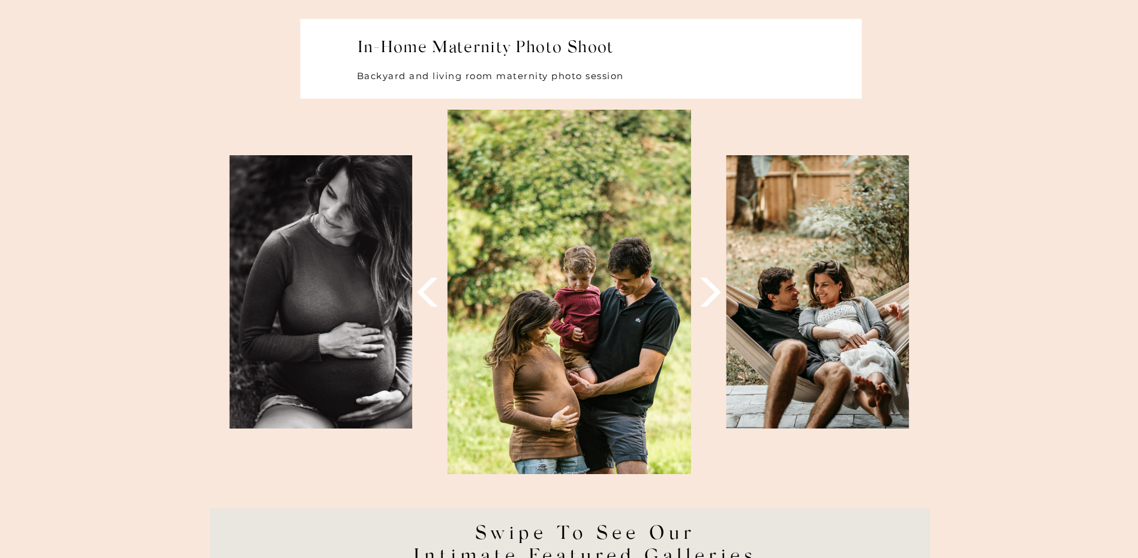
click at [707, 298] on icon at bounding box center [711, 293] width 38 height 38
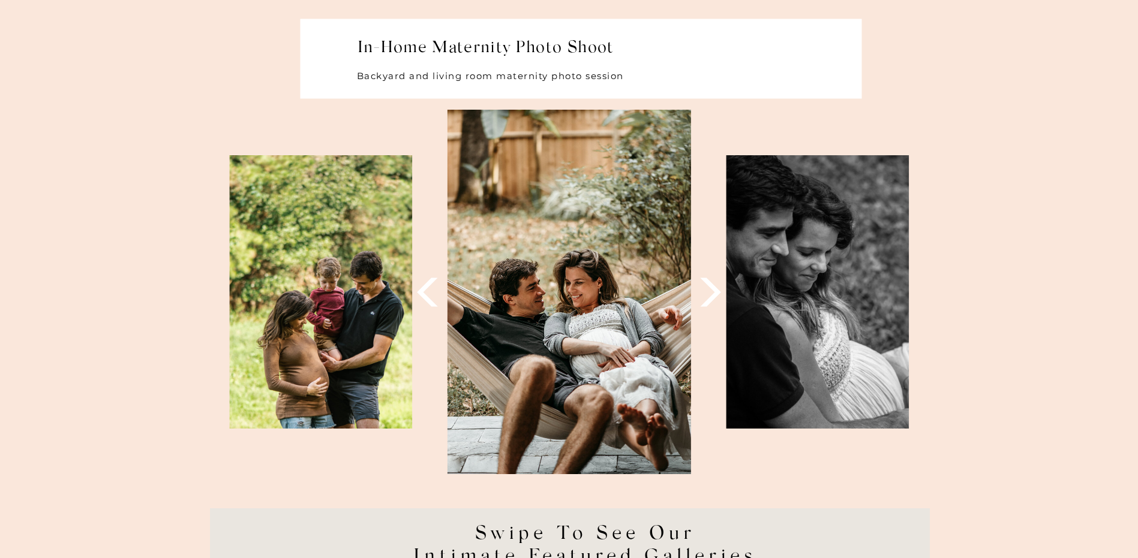
click at [707, 298] on icon at bounding box center [711, 293] width 38 height 38
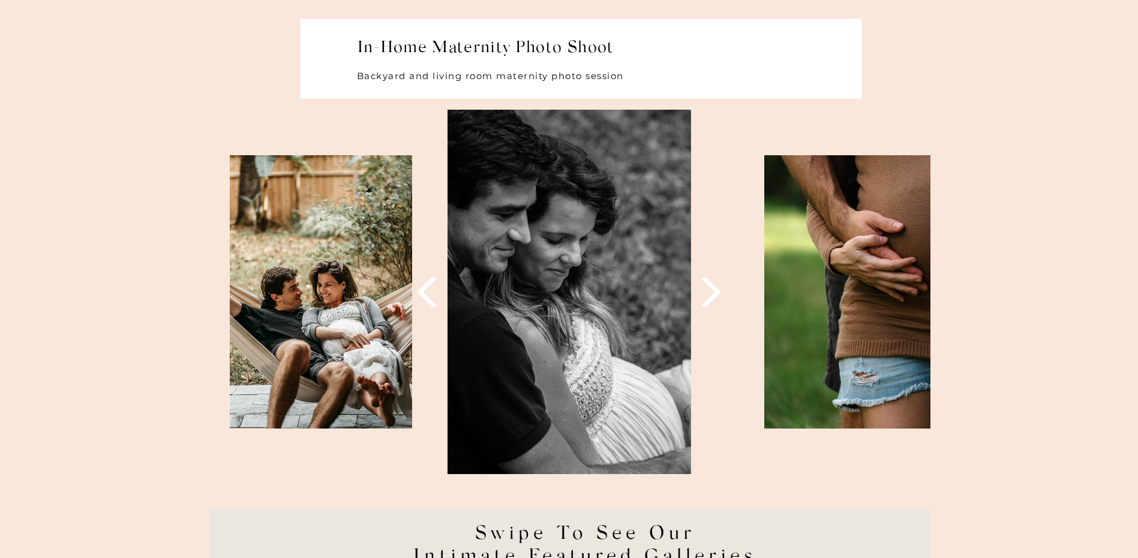
click at [707, 298] on icon at bounding box center [711, 293] width 38 height 38
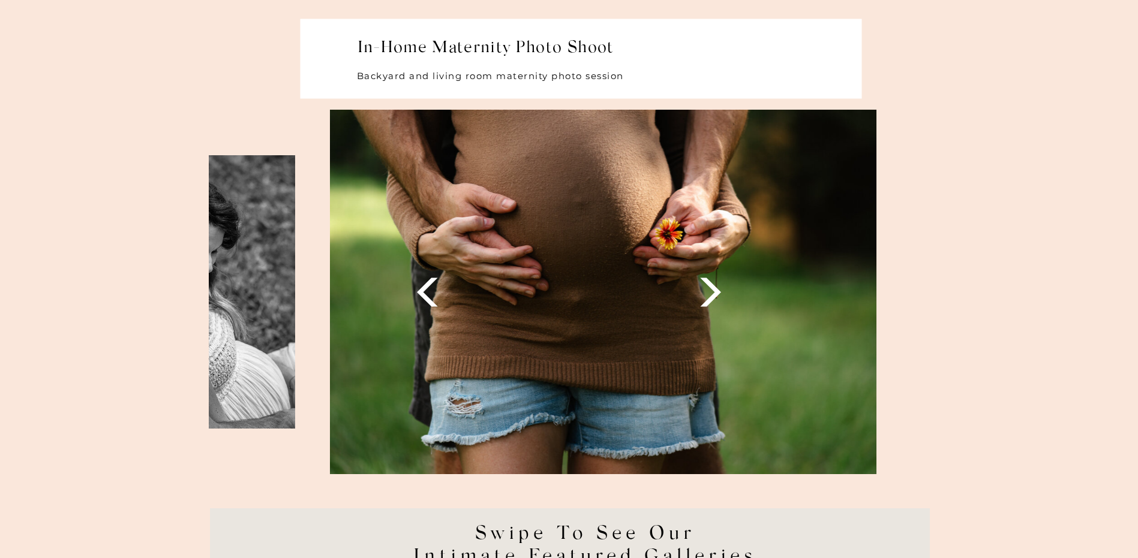
click at [707, 298] on icon at bounding box center [711, 293] width 38 height 38
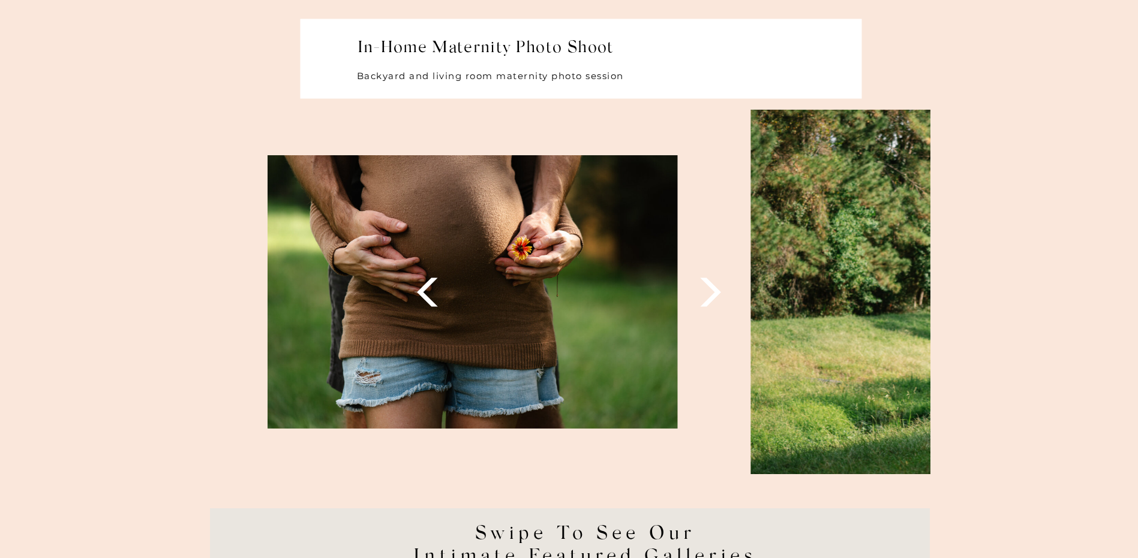
click at [707, 298] on icon at bounding box center [711, 293] width 38 height 38
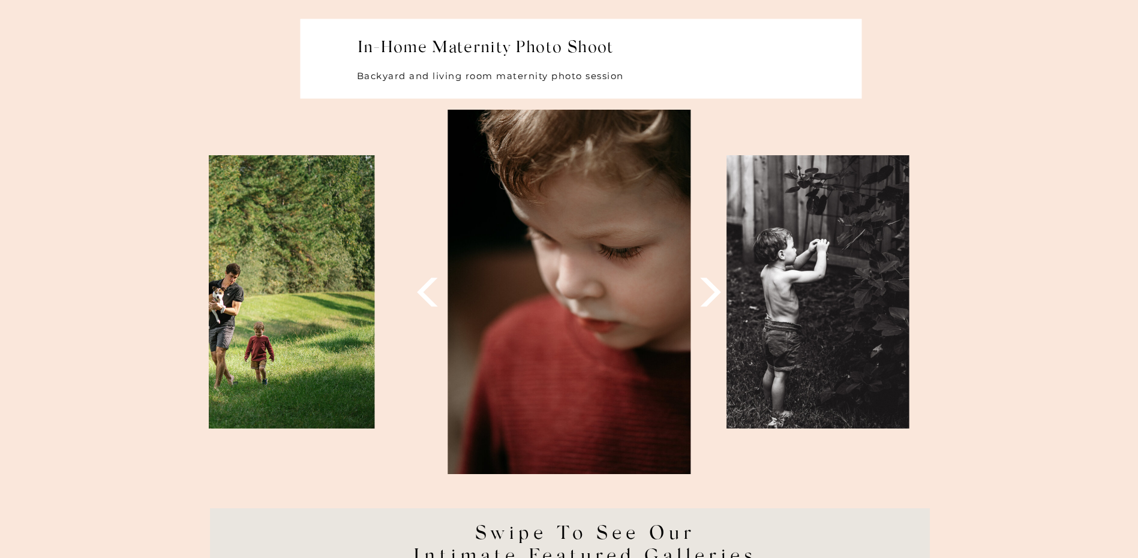
click at [707, 298] on icon at bounding box center [711, 293] width 38 height 38
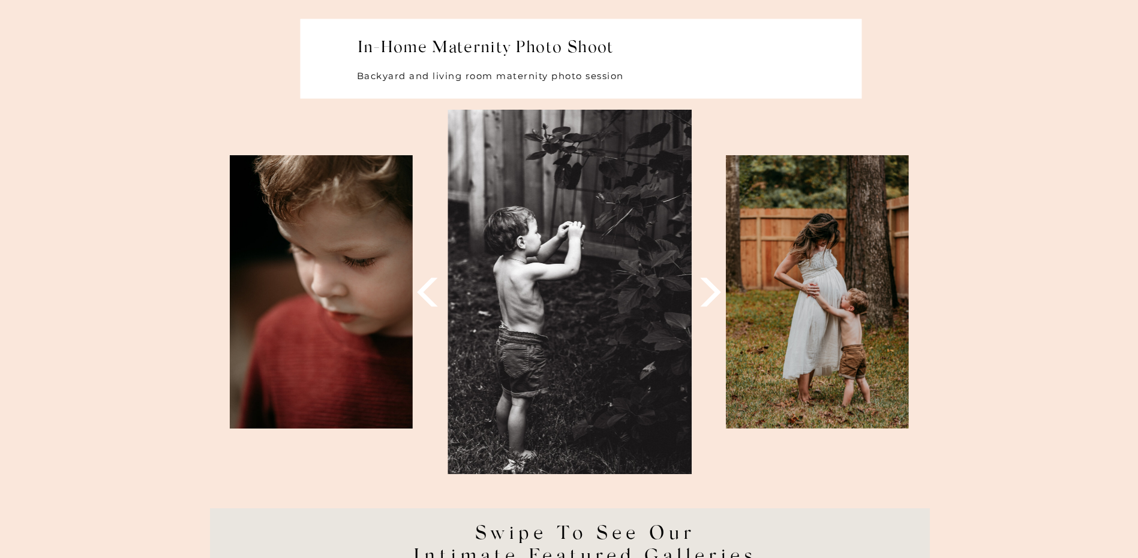
click at [707, 298] on icon at bounding box center [711, 293] width 38 height 38
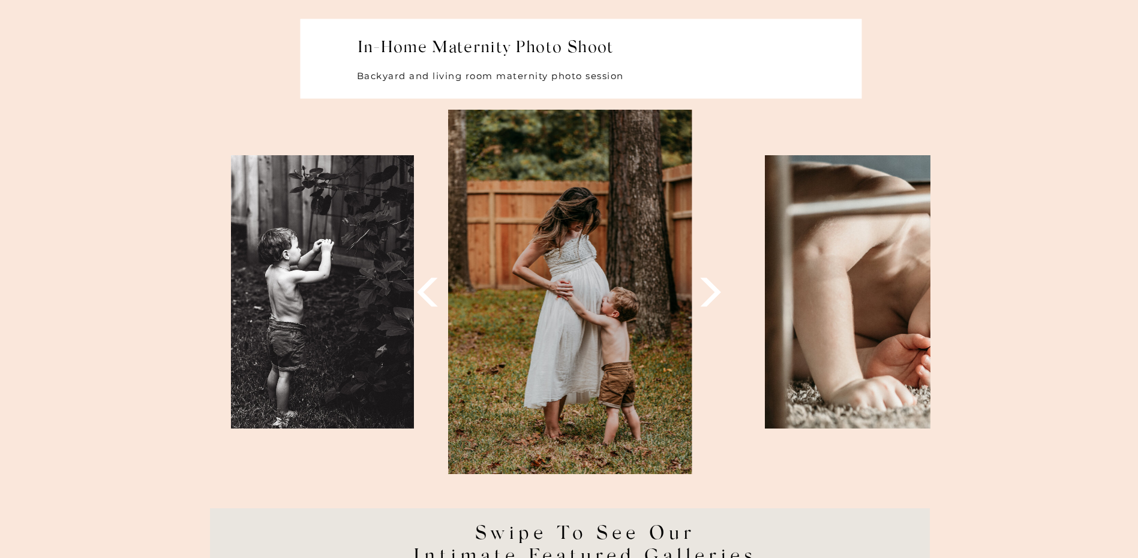
click at [707, 298] on icon at bounding box center [711, 293] width 38 height 38
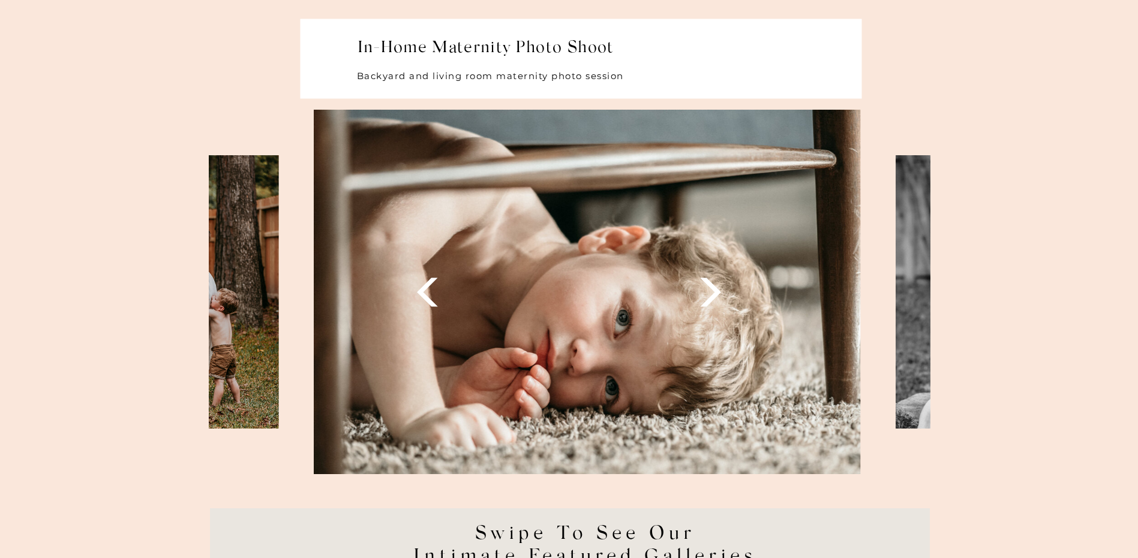
click at [707, 298] on icon at bounding box center [711, 293] width 38 height 38
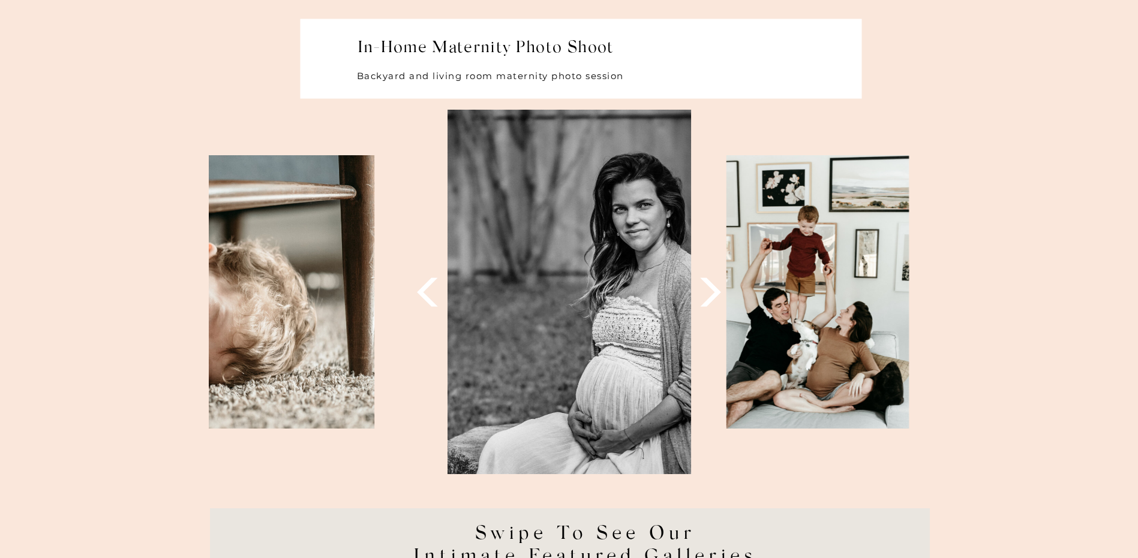
click at [707, 298] on icon at bounding box center [711, 293] width 38 height 38
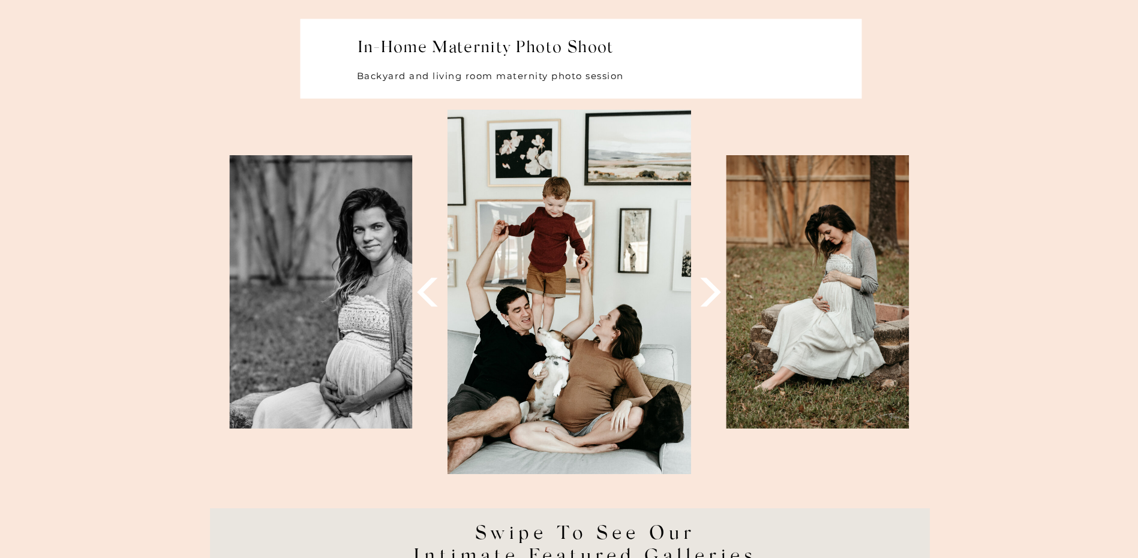
click at [707, 298] on icon at bounding box center [711, 293] width 38 height 38
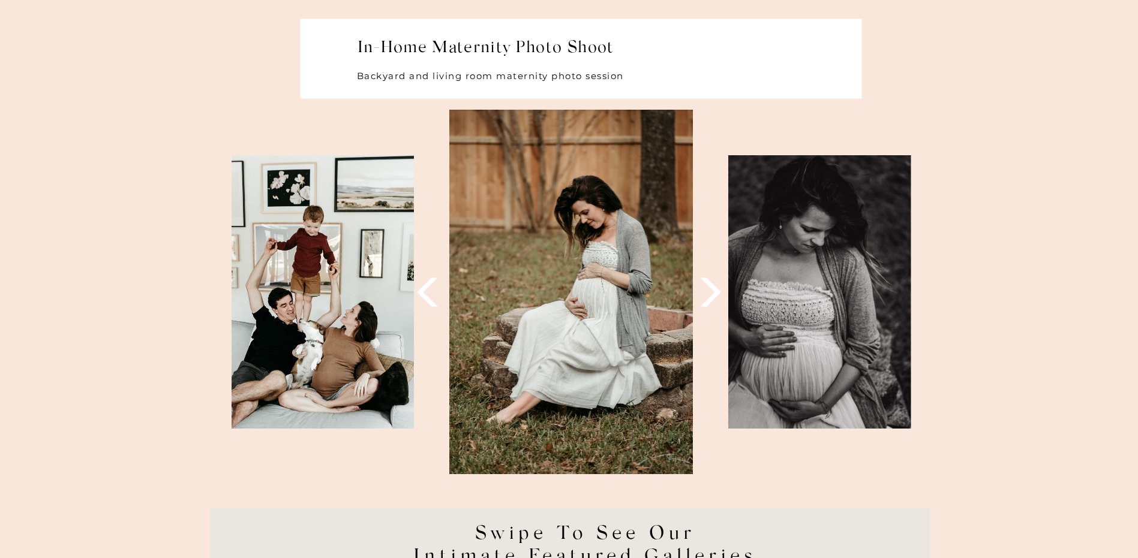
click at [707, 298] on icon at bounding box center [711, 293] width 38 height 38
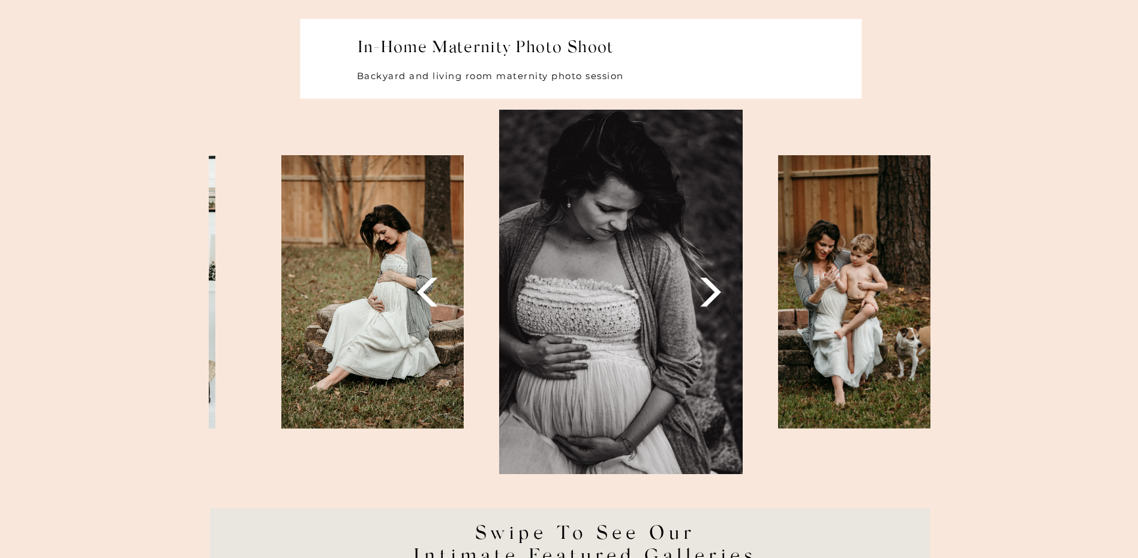
click at [707, 298] on icon at bounding box center [711, 293] width 38 height 38
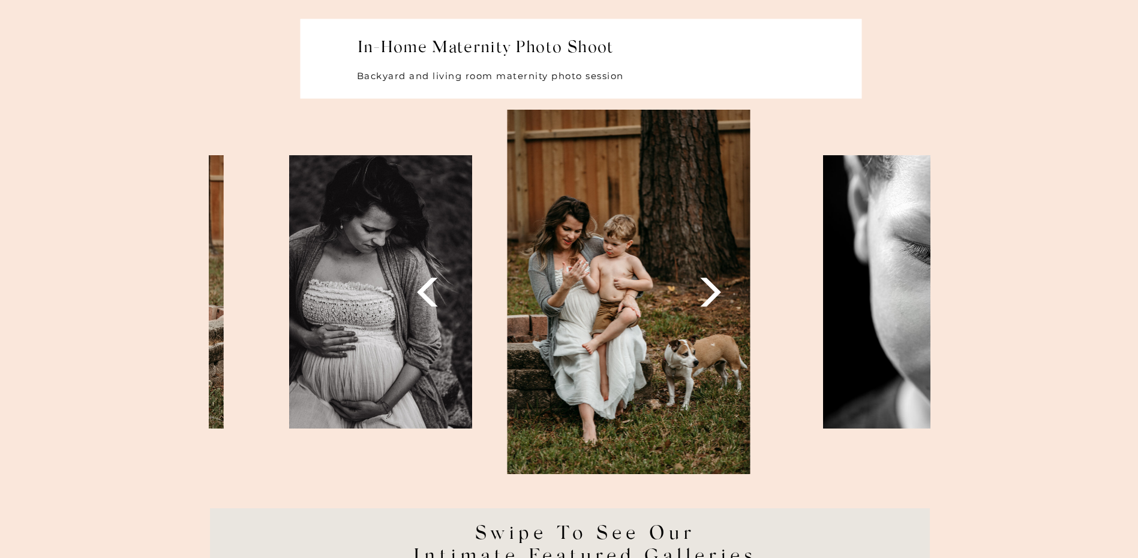
click at [707, 298] on icon at bounding box center [711, 293] width 38 height 38
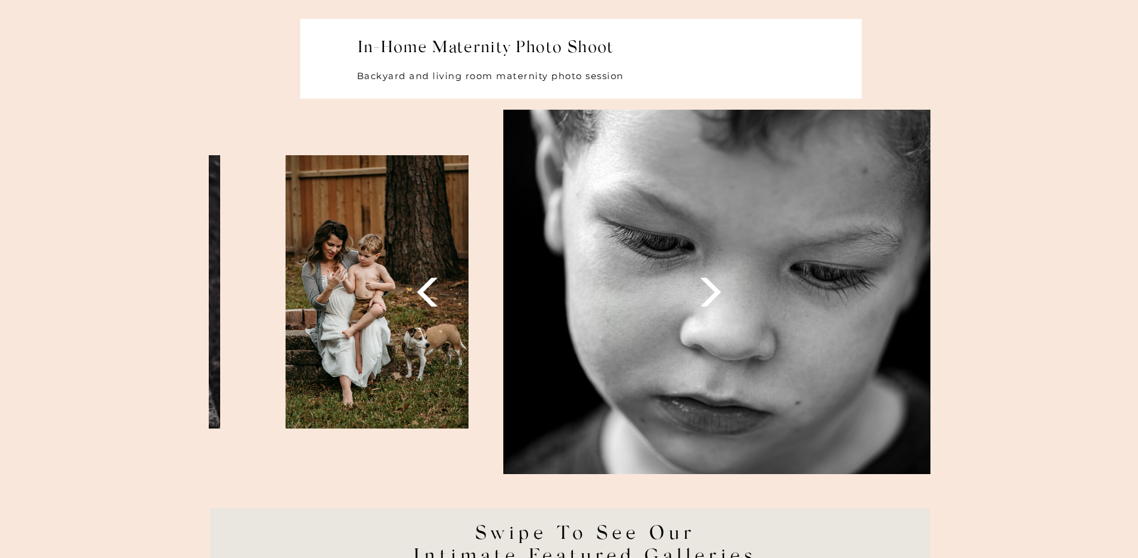
click at [707, 298] on icon at bounding box center [711, 293] width 38 height 38
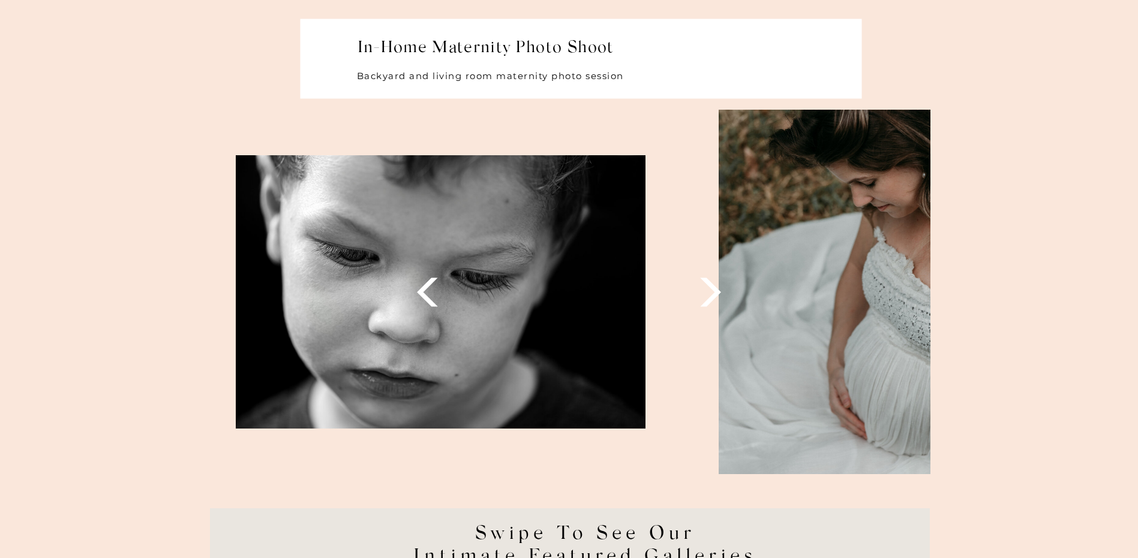
click at [707, 298] on icon at bounding box center [711, 293] width 38 height 38
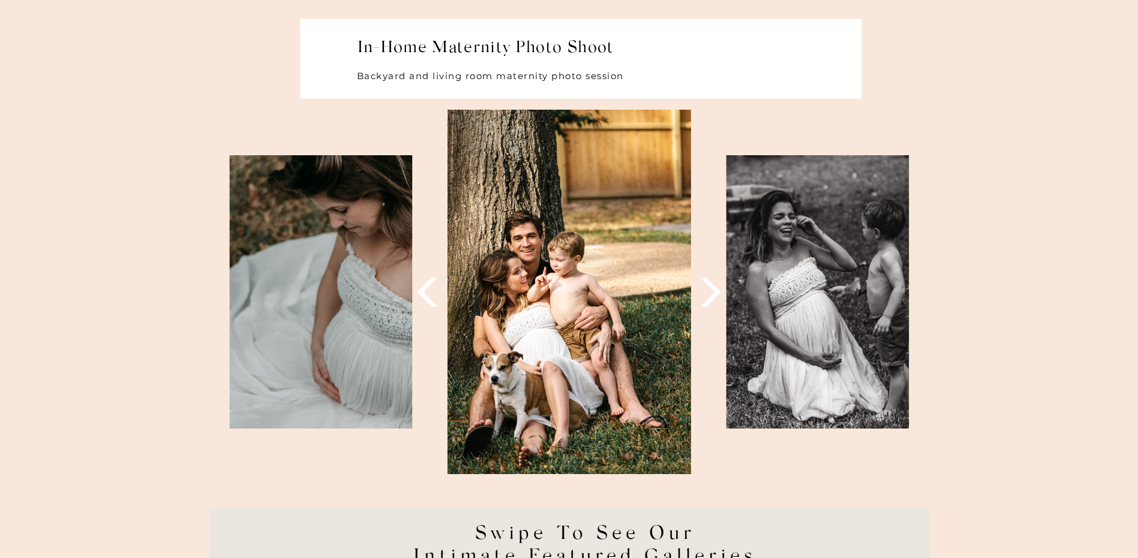
click at [707, 298] on icon at bounding box center [711, 293] width 38 height 38
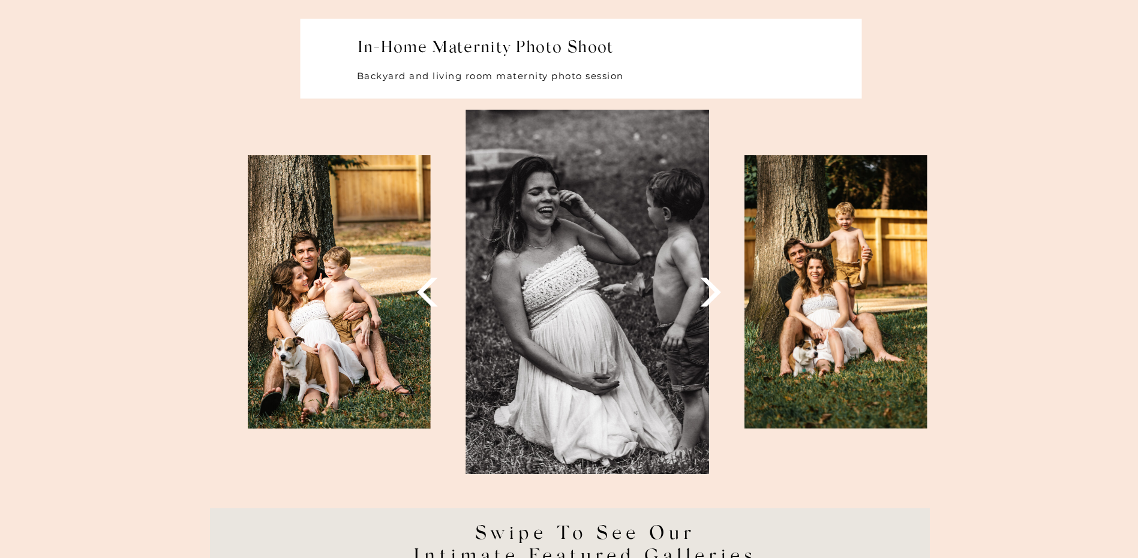
click at [707, 298] on icon at bounding box center [711, 293] width 38 height 38
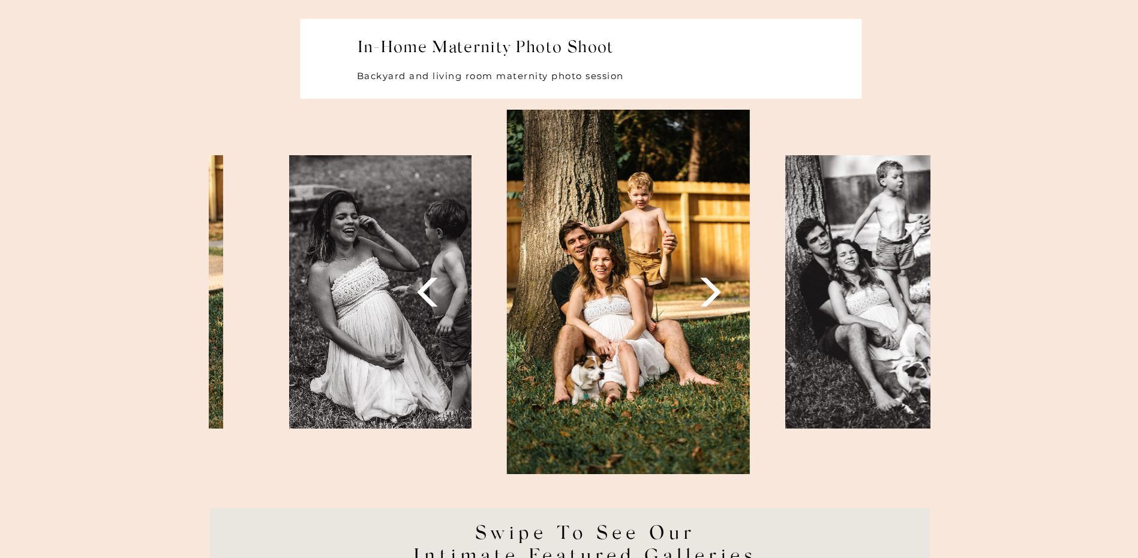
click at [707, 298] on icon at bounding box center [711, 293] width 38 height 38
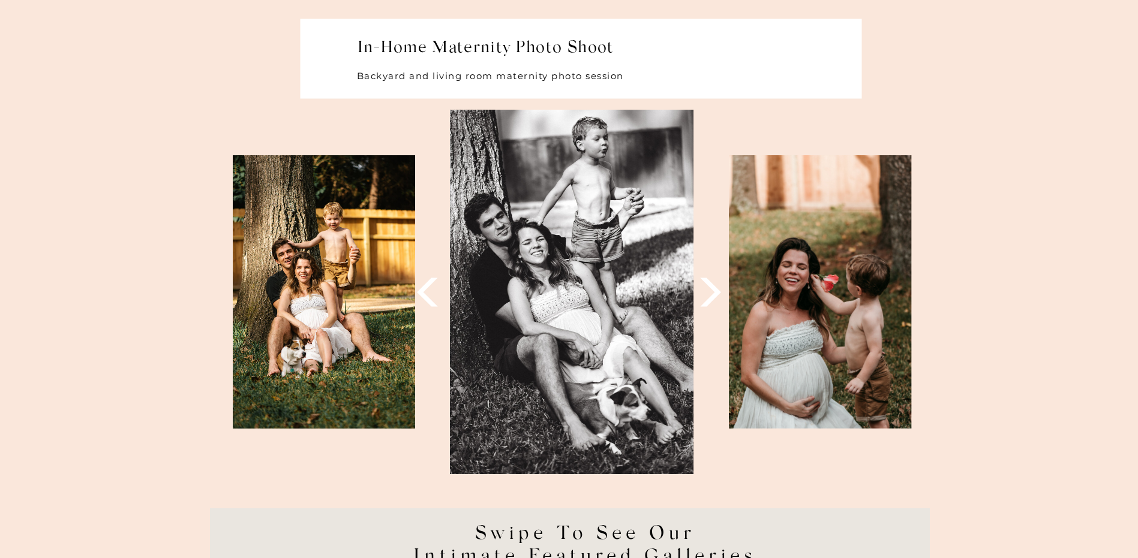
click at [707, 298] on icon at bounding box center [711, 293] width 38 height 38
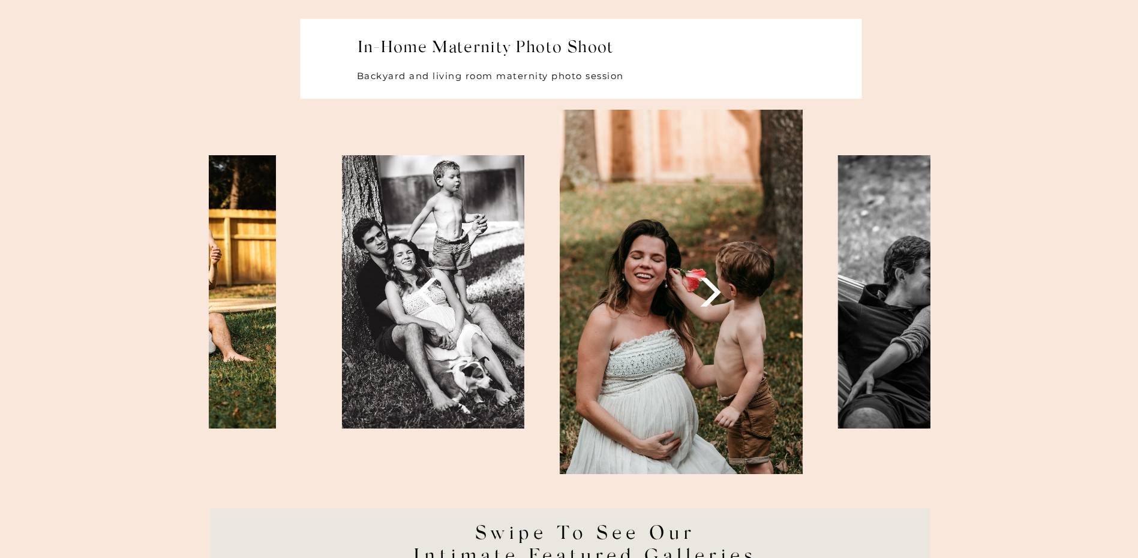
click at [707, 298] on icon at bounding box center [711, 293] width 38 height 38
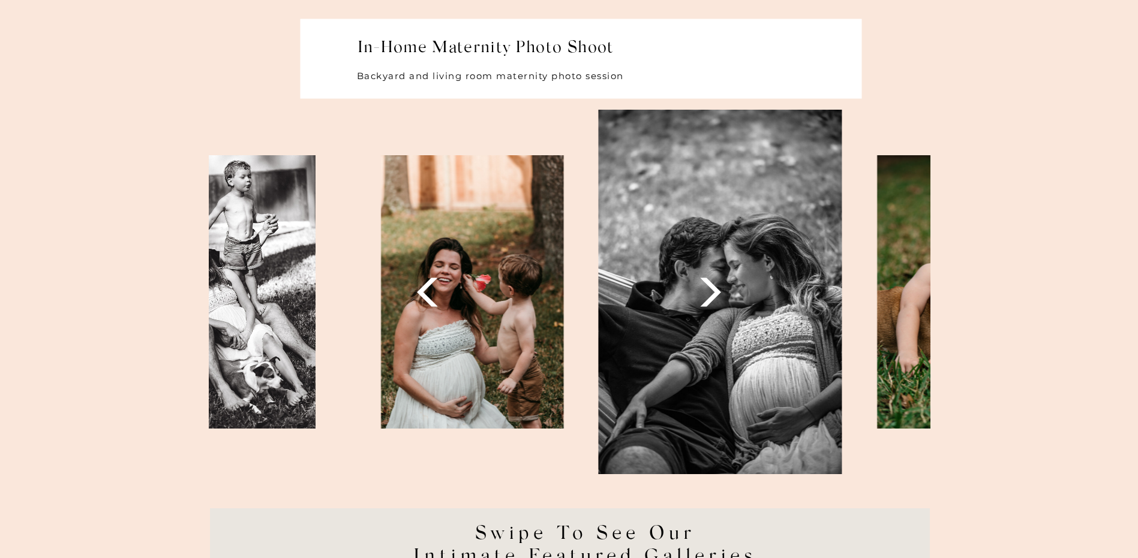
click at [707, 298] on icon at bounding box center [711, 293] width 38 height 38
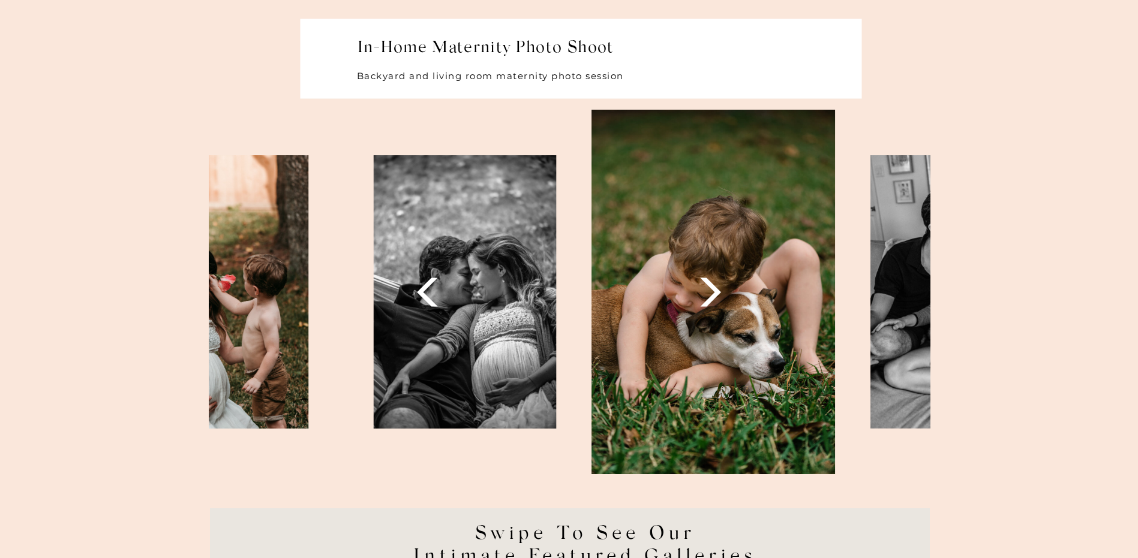
click at [707, 298] on icon at bounding box center [711, 293] width 38 height 38
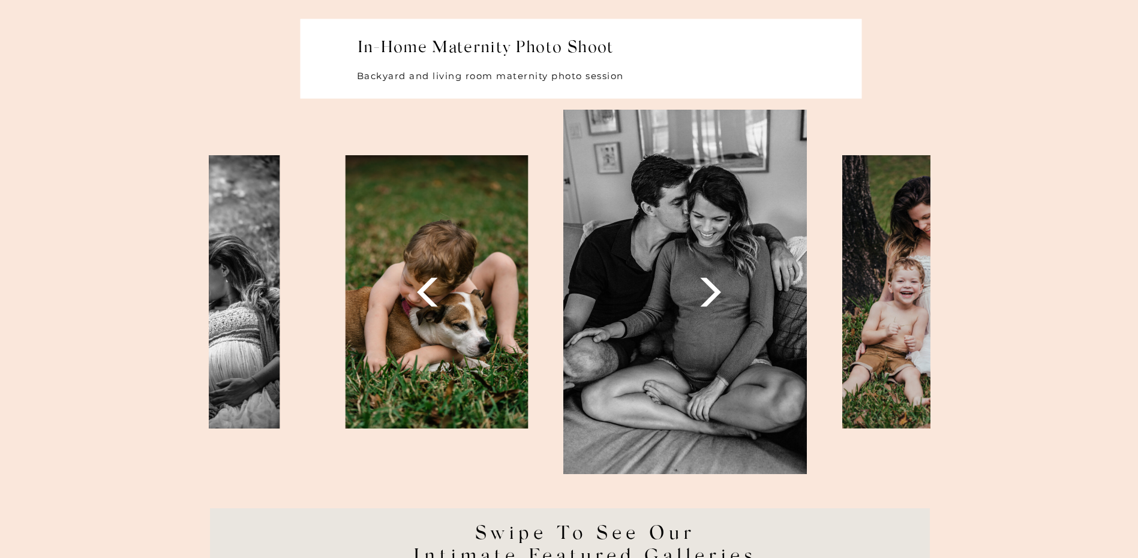
click at [707, 298] on icon at bounding box center [711, 293] width 38 height 38
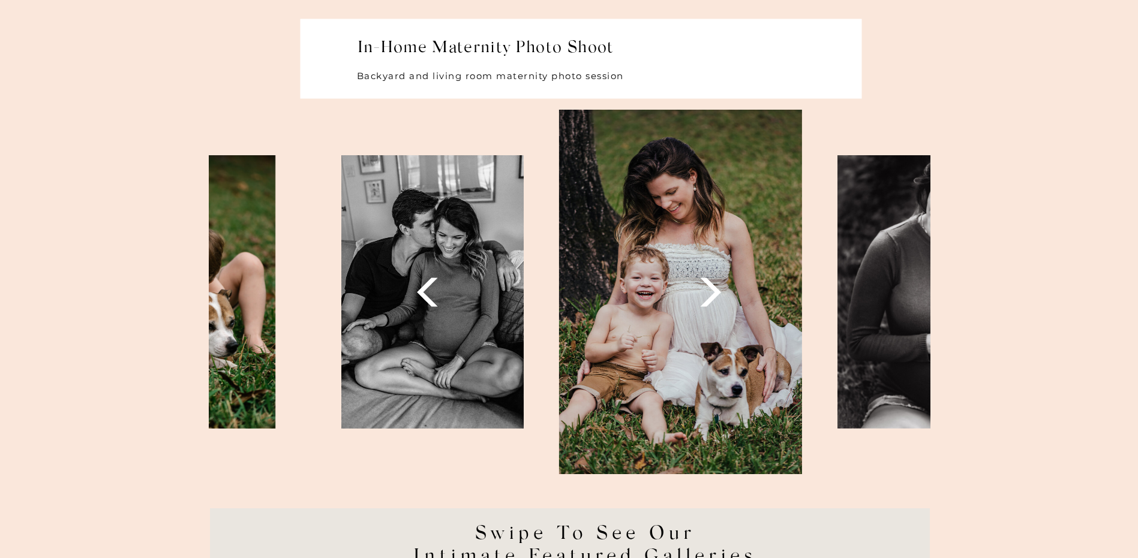
click at [707, 298] on icon at bounding box center [711, 293] width 38 height 38
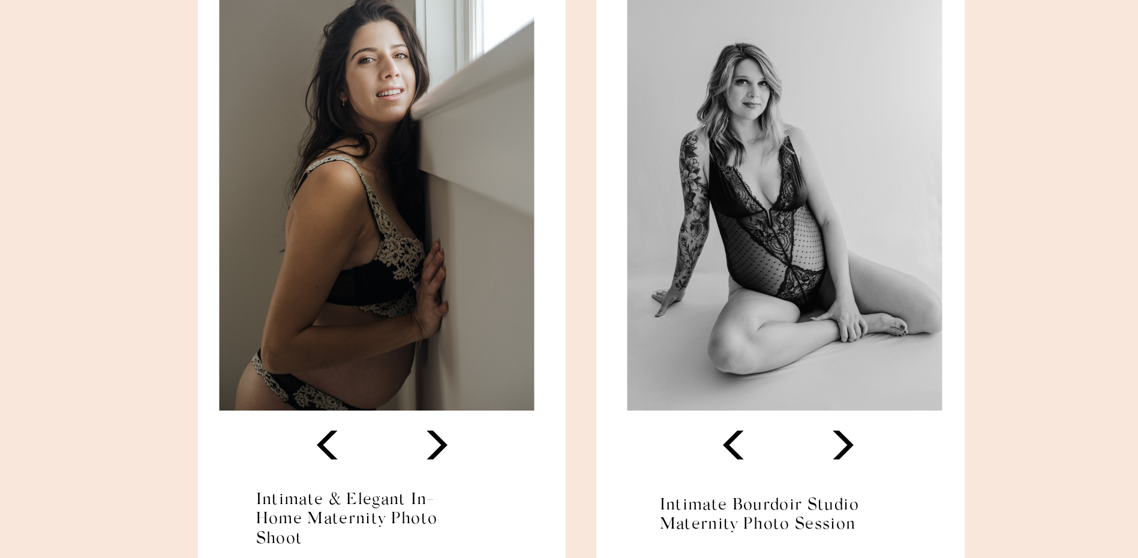
scroll to position [5639, 0]
click at [436, 447] on icon at bounding box center [437, 444] width 38 height 38
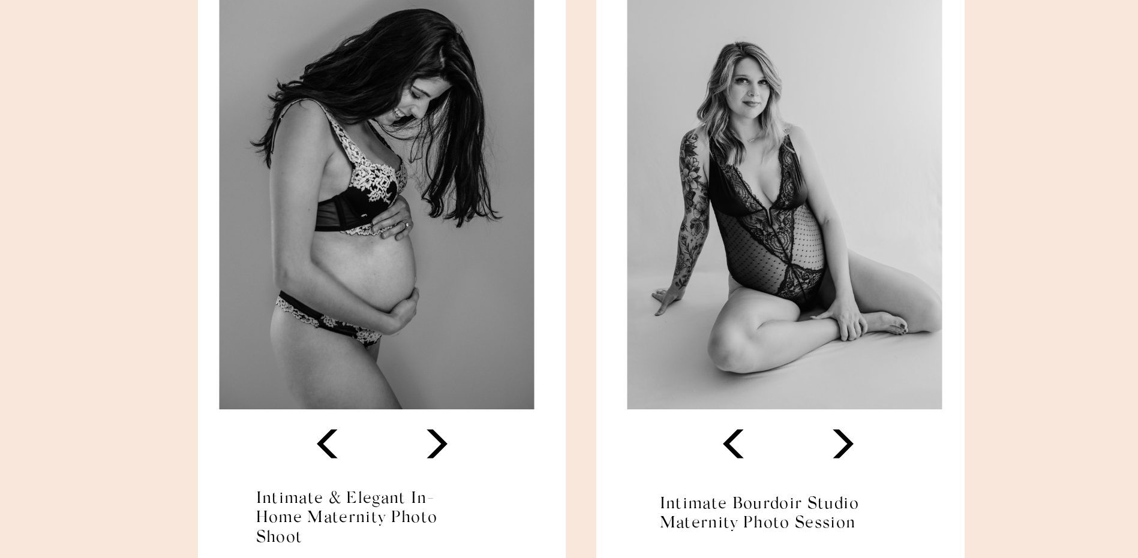
click at [436, 447] on icon at bounding box center [437, 444] width 38 height 38
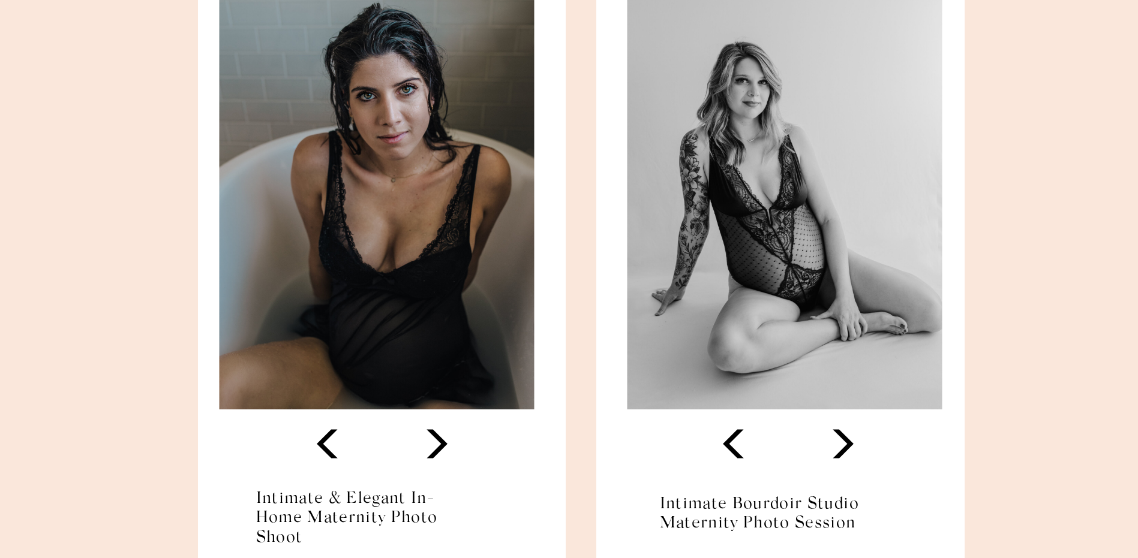
click at [436, 447] on icon at bounding box center [437, 444] width 38 height 38
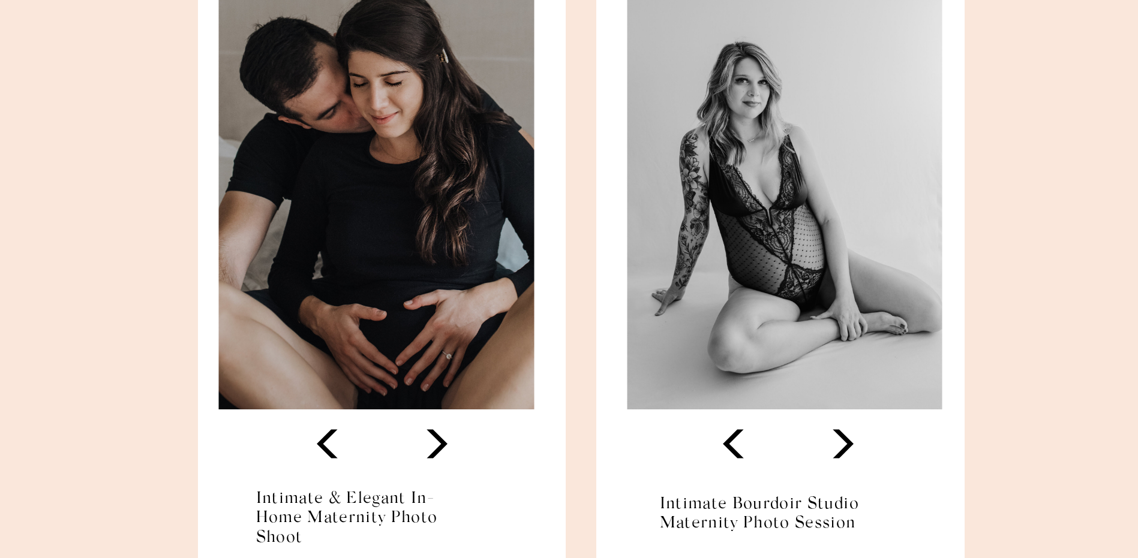
click at [436, 447] on icon at bounding box center [437, 444] width 38 height 38
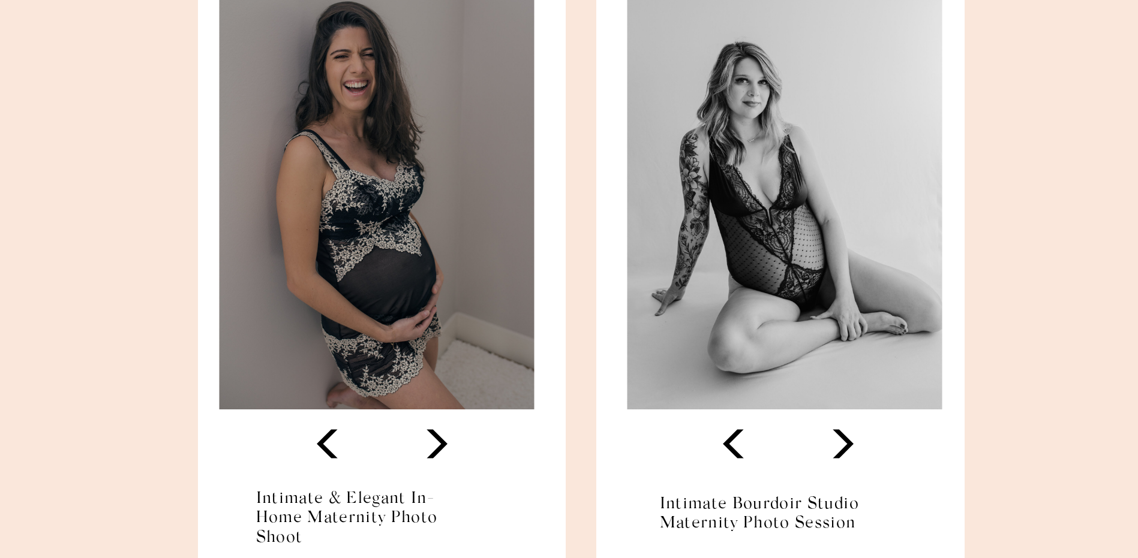
click at [436, 447] on icon at bounding box center [437, 444] width 38 height 38
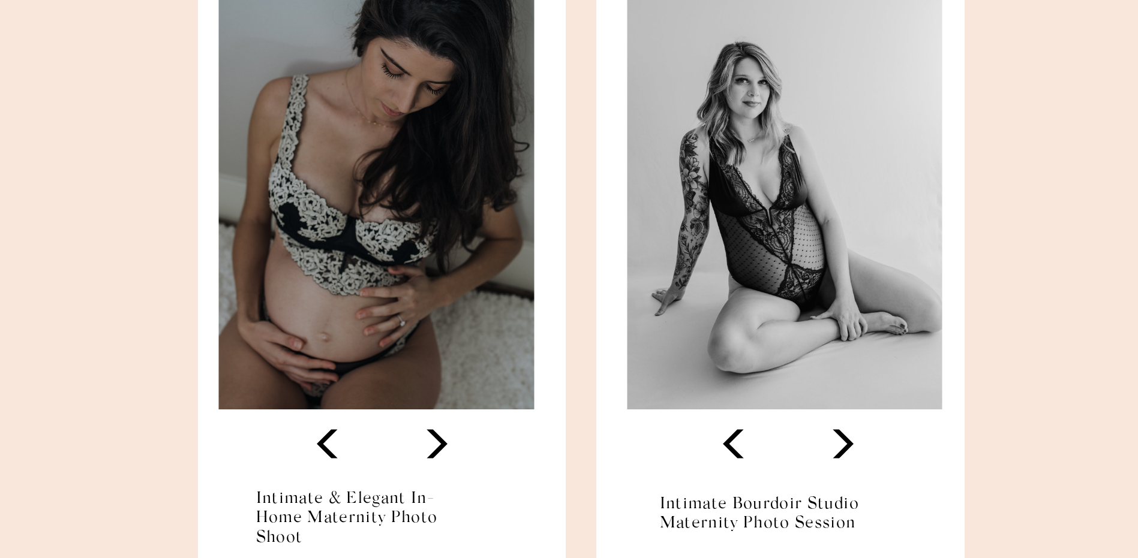
click at [436, 447] on icon at bounding box center [437, 444] width 38 height 38
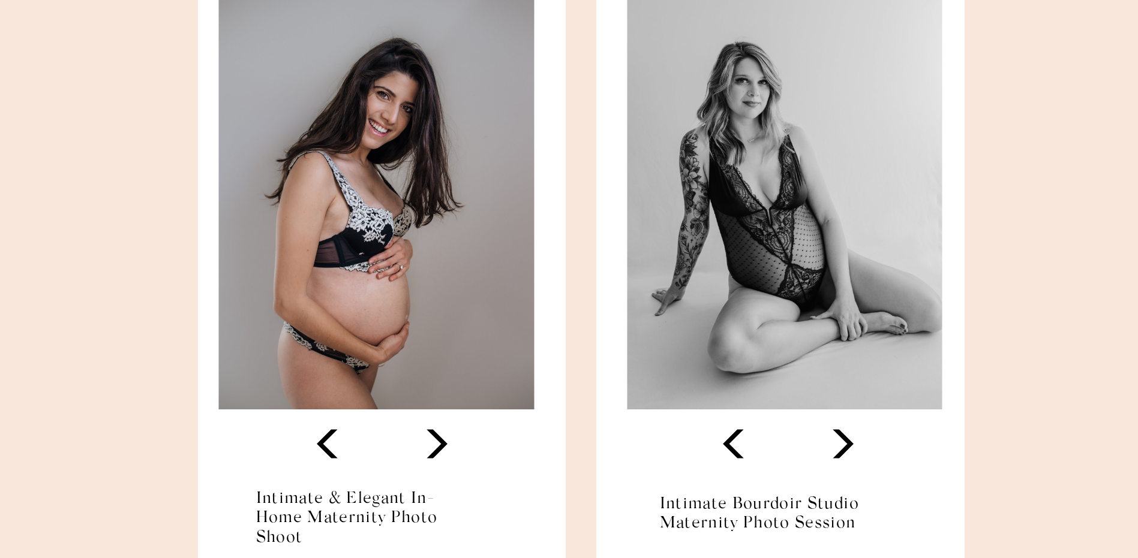
click at [846, 449] on polygon at bounding box center [843, 444] width 21 height 29
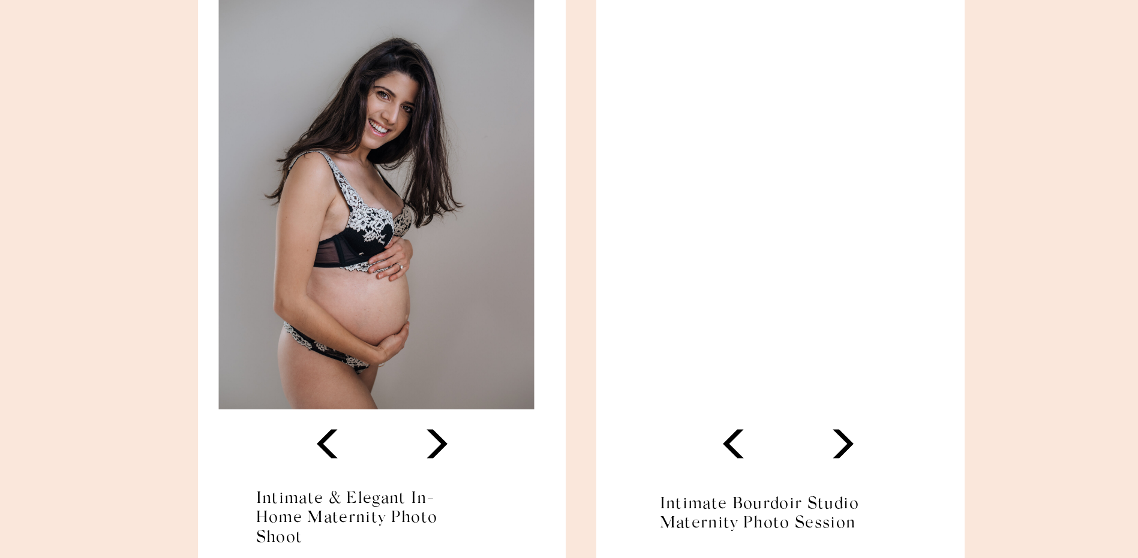
click at [846, 449] on polygon at bounding box center [843, 444] width 21 height 29
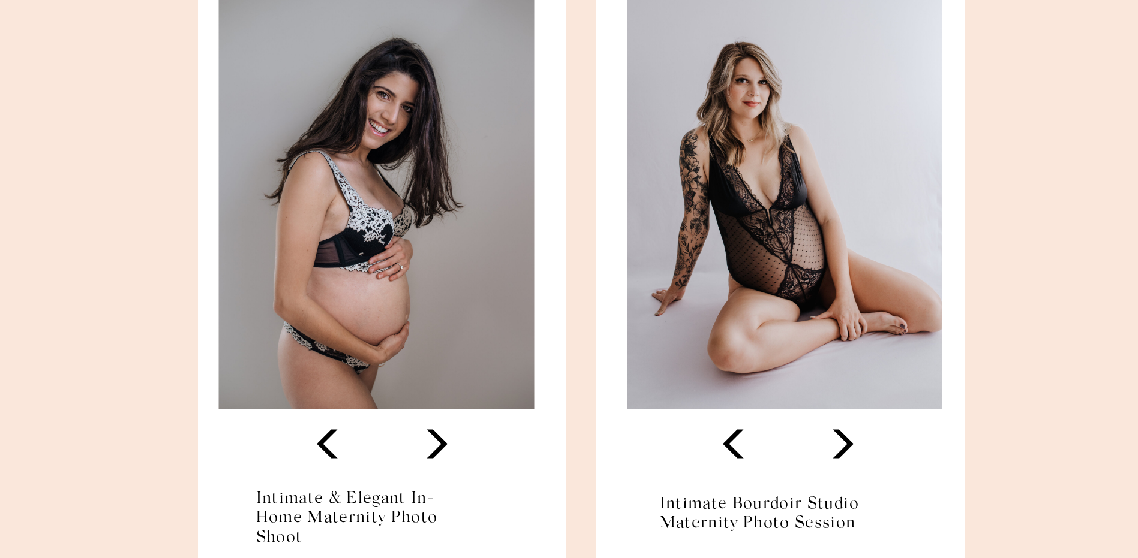
click at [846, 449] on polygon at bounding box center [843, 444] width 21 height 29
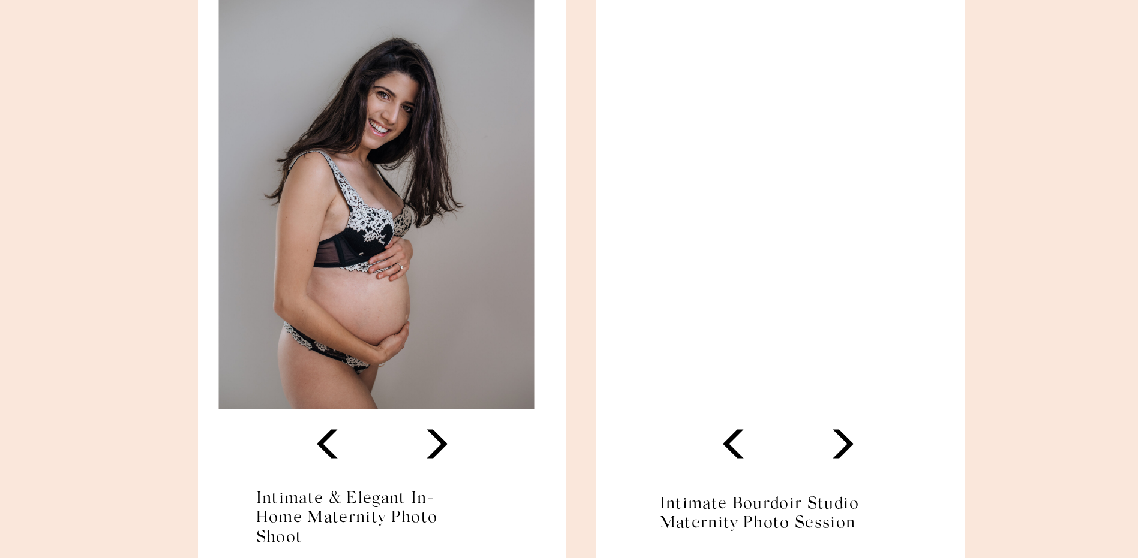
click at [846, 449] on polygon at bounding box center [843, 444] width 21 height 29
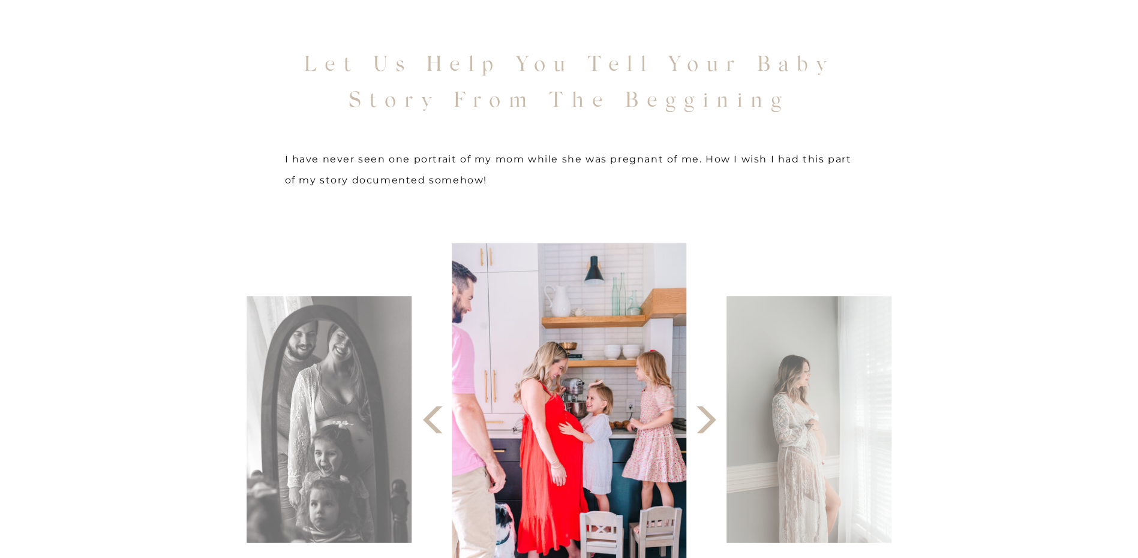
scroll to position [6838, 0]
click at [705, 423] on icon at bounding box center [706, 419] width 35 height 37
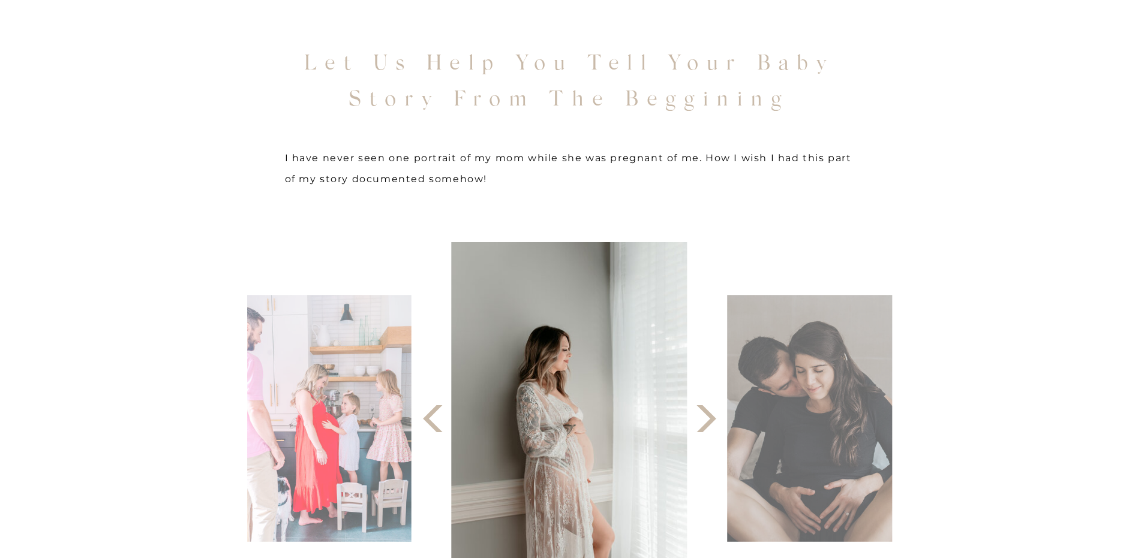
click at [705, 423] on icon at bounding box center [706, 419] width 35 height 37
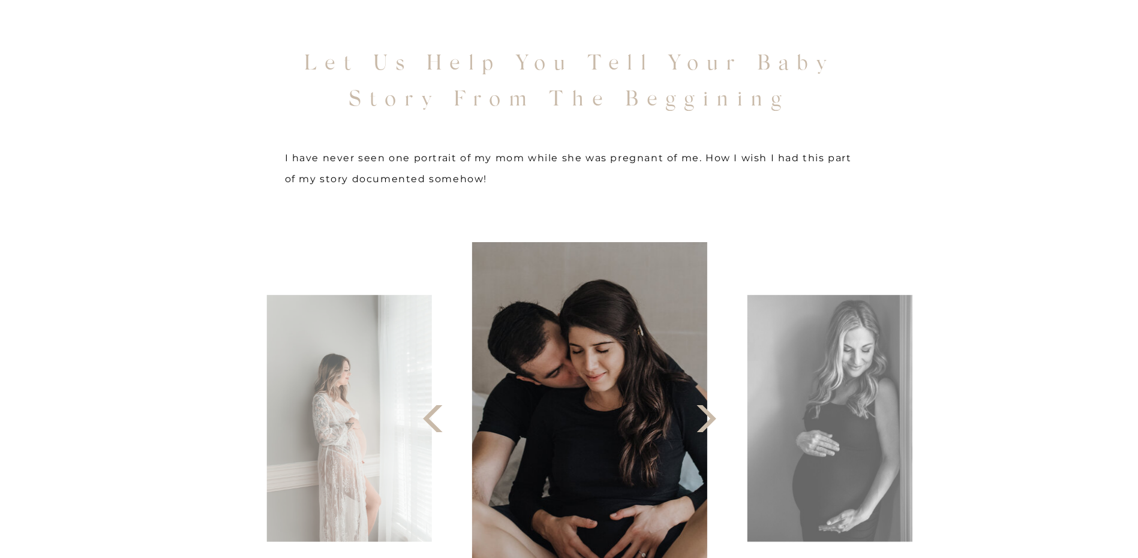
click at [705, 423] on icon at bounding box center [706, 419] width 35 height 37
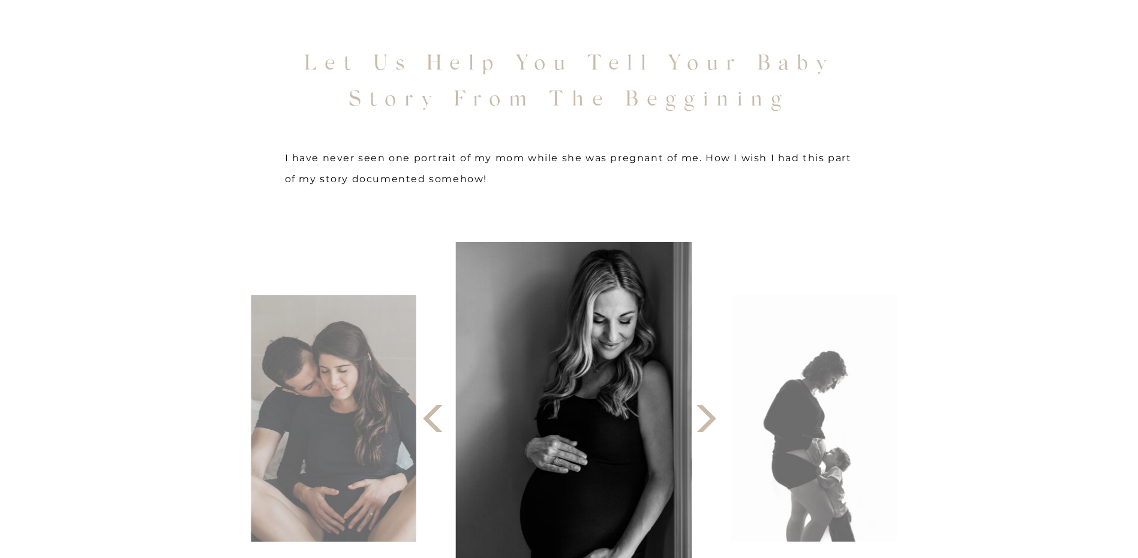
click at [705, 423] on icon at bounding box center [706, 419] width 35 height 37
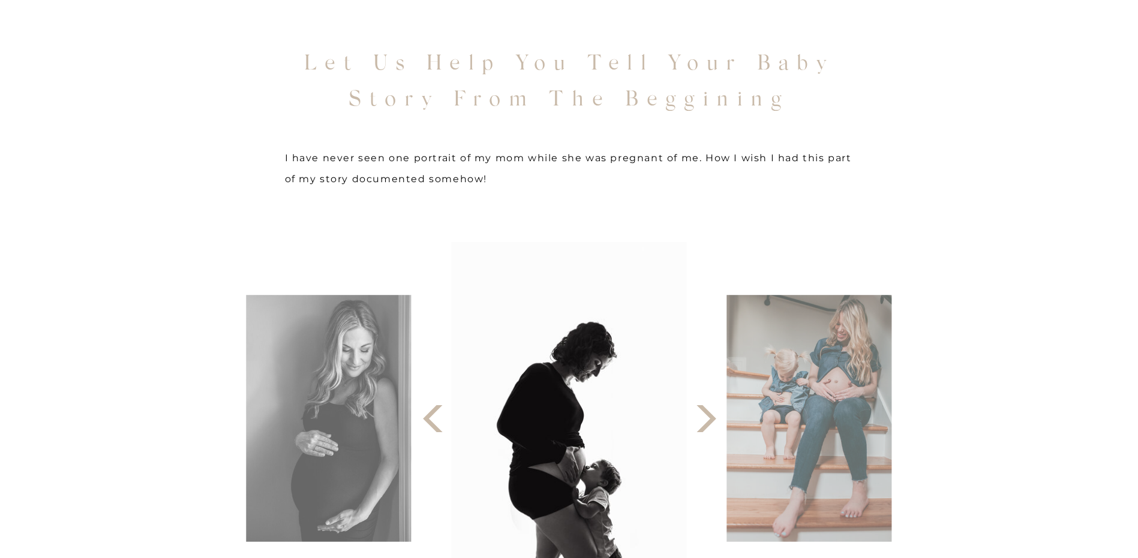
click at [705, 423] on icon at bounding box center [706, 419] width 35 height 37
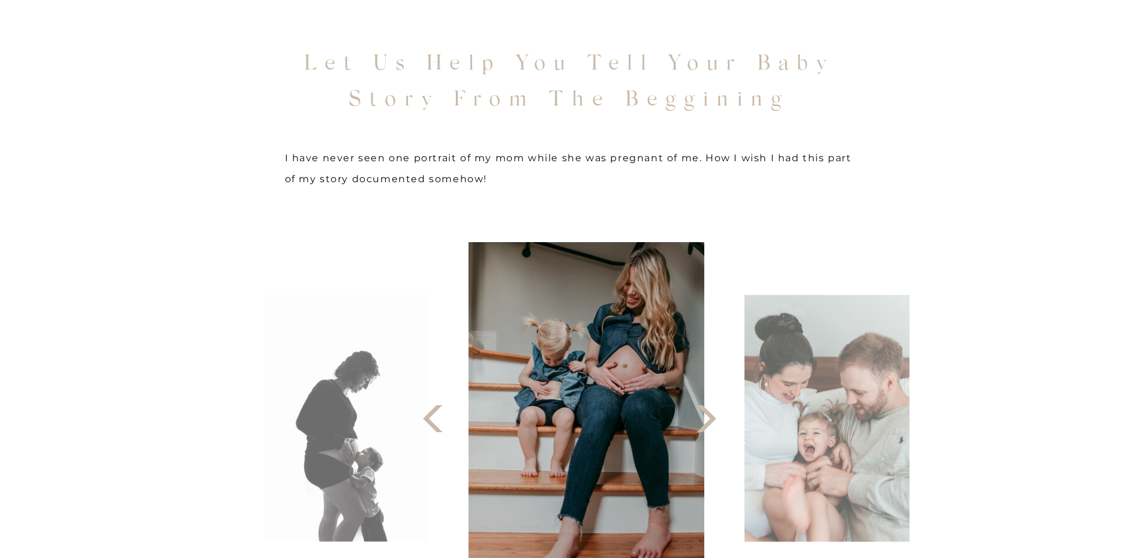
click at [705, 423] on icon at bounding box center [706, 419] width 35 height 37
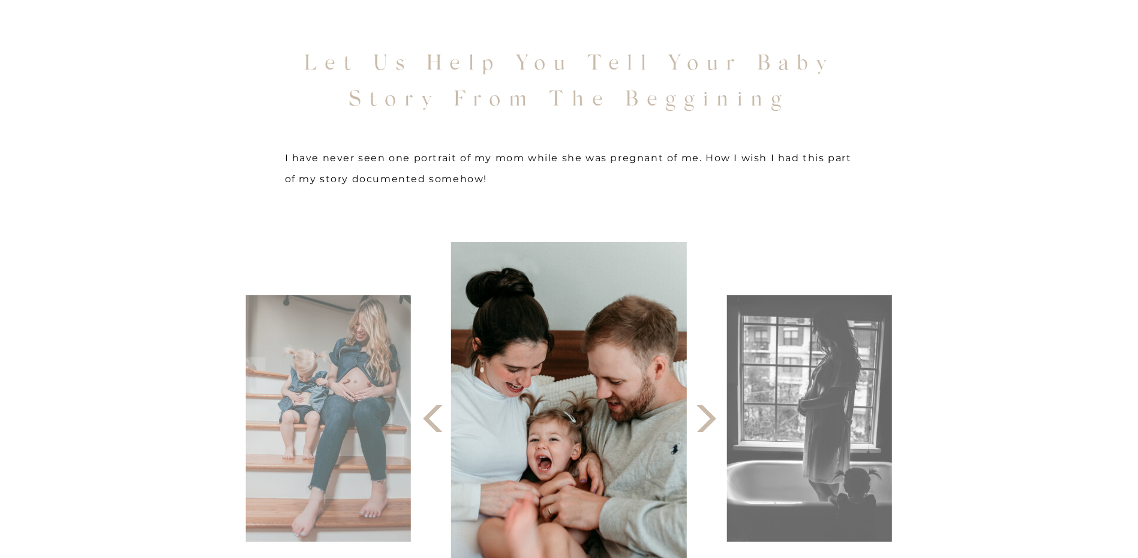
click at [705, 423] on icon at bounding box center [706, 419] width 35 height 37
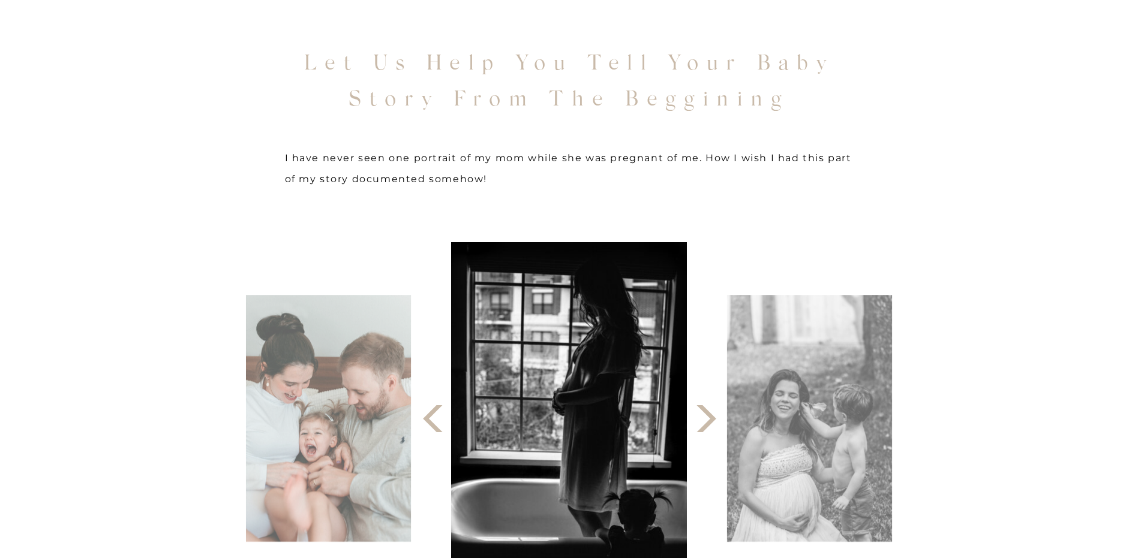
click at [705, 423] on icon at bounding box center [706, 419] width 35 height 37
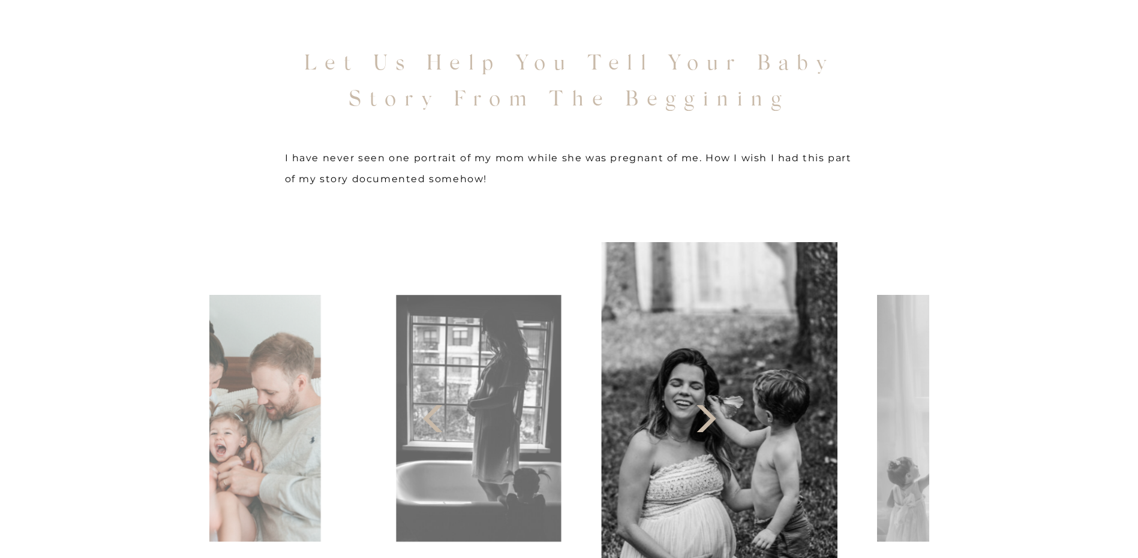
click at [705, 423] on icon at bounding box center [706, 419] width 35 height 37
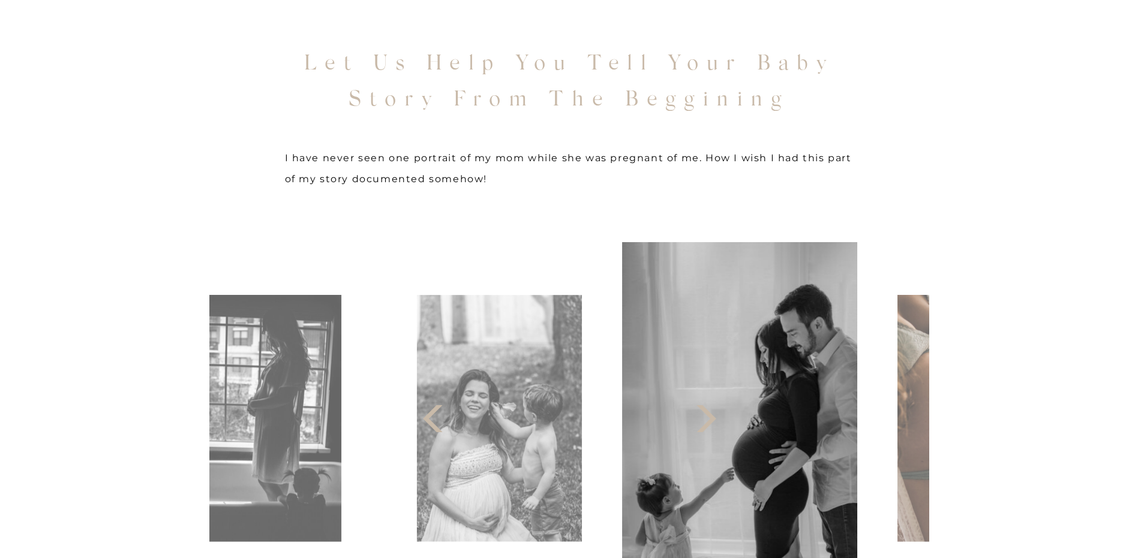
click at [705, 423] on icon at bounding box center [706, 419] width 35 height 37
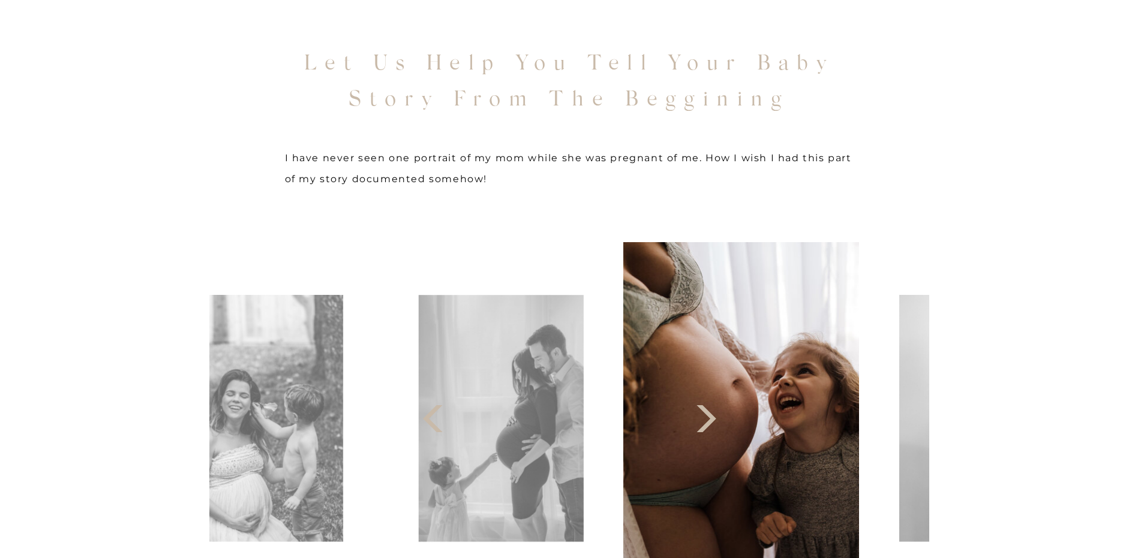
click at [705, 423] on icon at bounding box center [706, 419] width 35 height 37
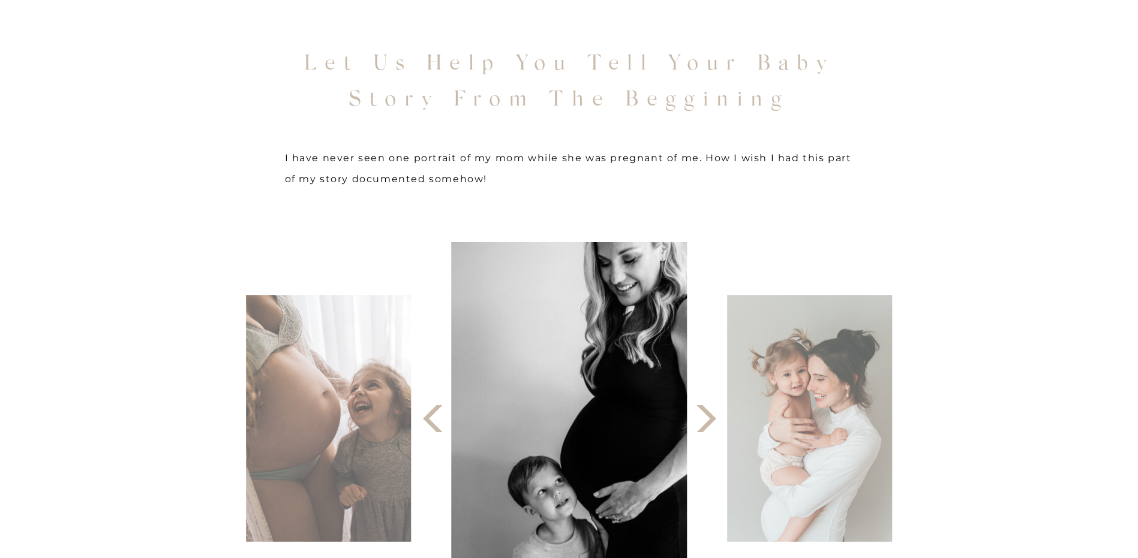
click at [705, 423] on icon at bounding box center [706, 419] width 35 height 37
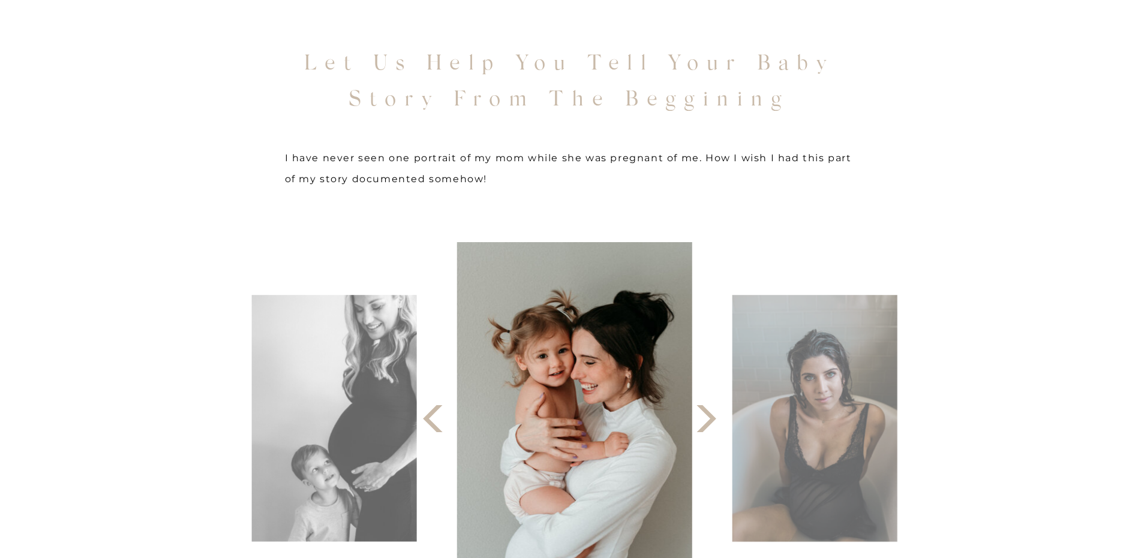
click at [705, 423] on icon at bounding box center [706, 419] width 35 height 37
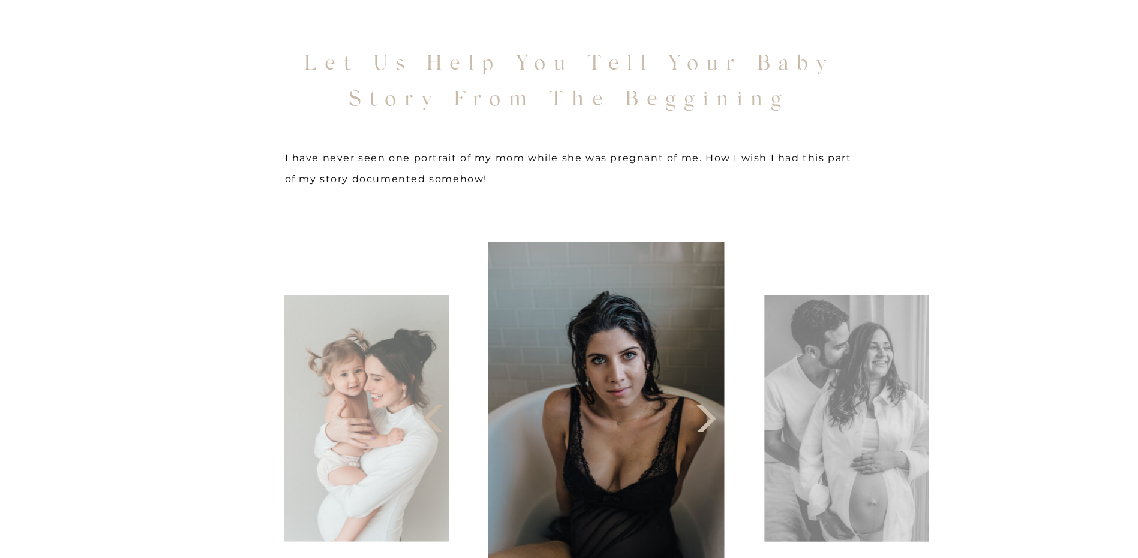
click at [705, 423] on icon at bounding box center [706, 419] width 35 height 37
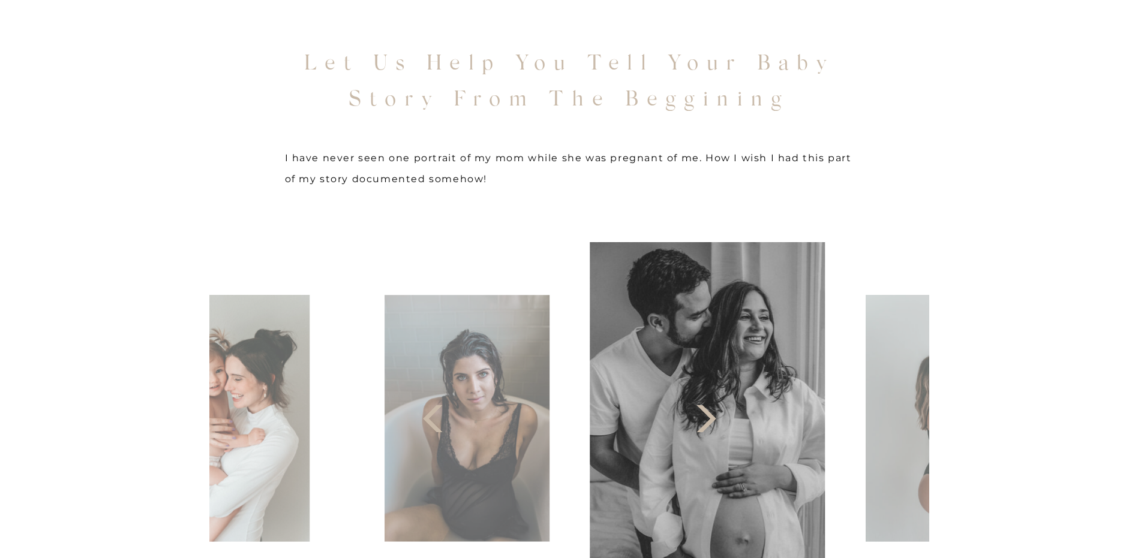
click at [705, 423] on icon at bounding box center [706, 419] width 35 height 37
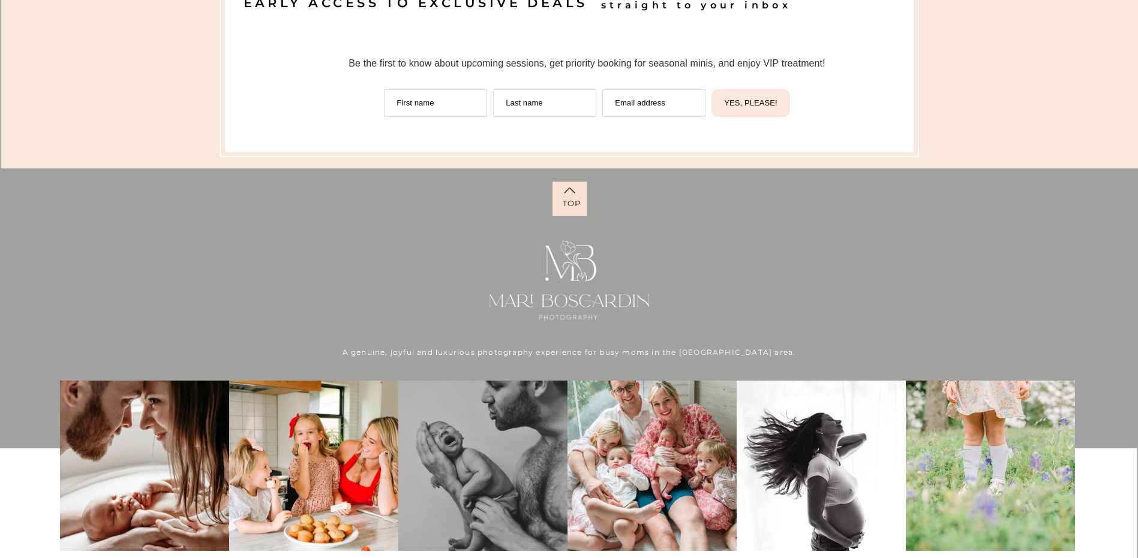
scroll to position [8578, 0]
